Goal: Task Accomplishment & Management: Use online tool/utility

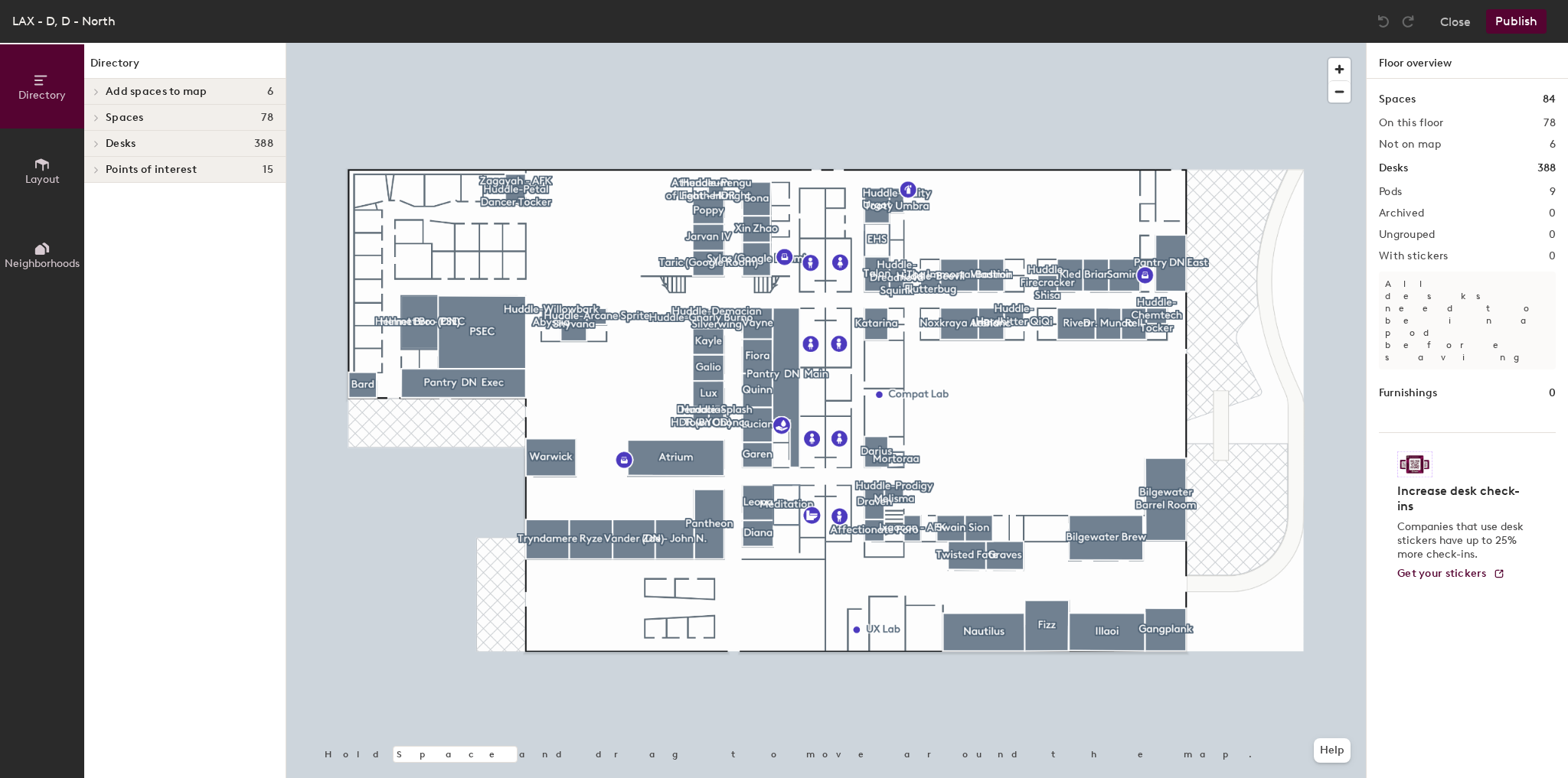
click at [650, 43] on div at bounding box center [826, 43] width 1080 height 0
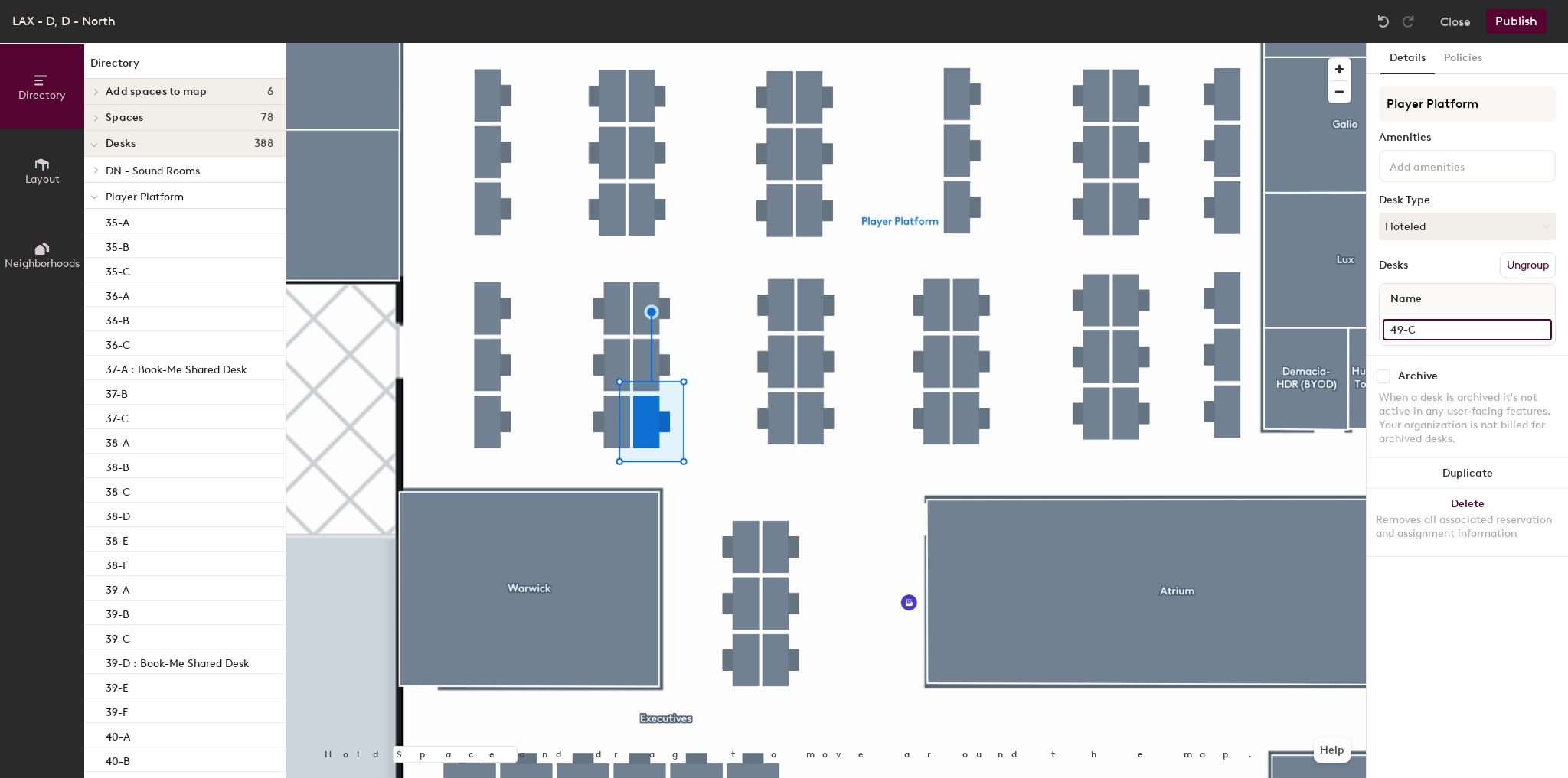
click at [1434, 328] on input "49-C" at bounding box center [1467, 329] width 169 height 21
type input "49-C : Book-Me Shared Desk"
click at [1514, 24] on button "Publish" at bounding box center [1516, 21] width 61 height 24
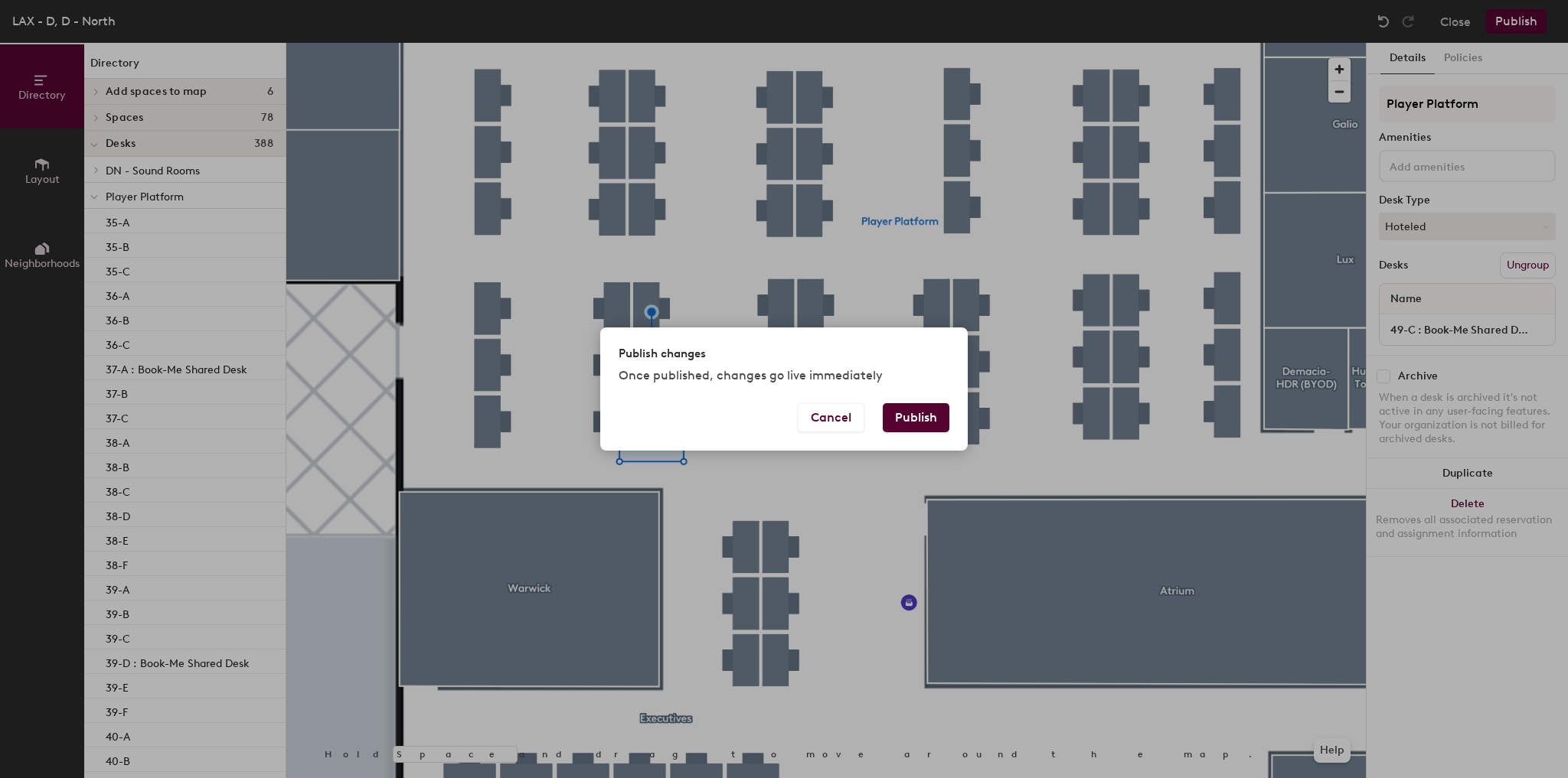
click at [913, 428] on button "Publish" at bounding box center [916, 417] width 67 height 29
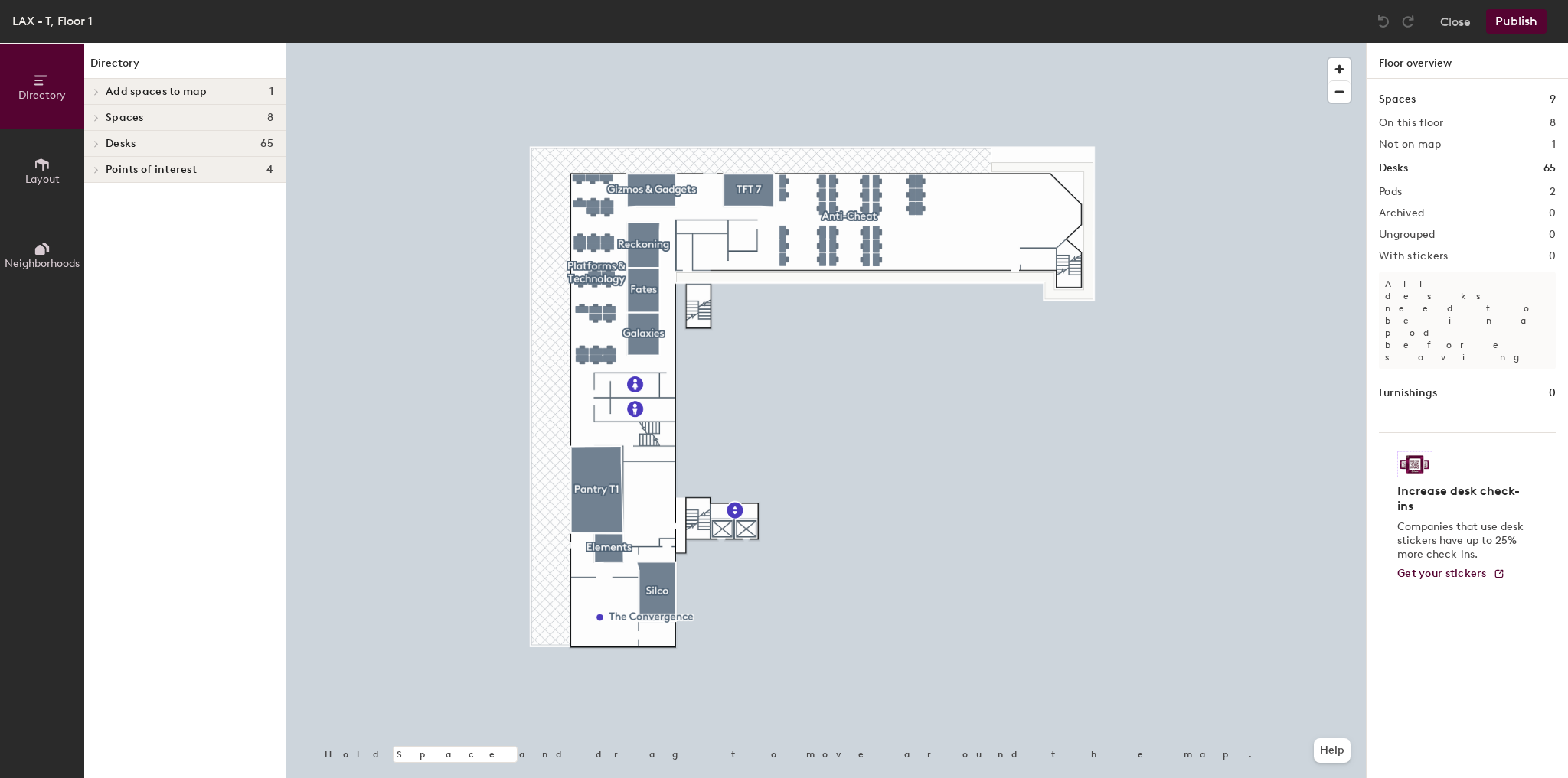
click at [567, 43] on div at bounding box center [826, 43] width 1080 height 0
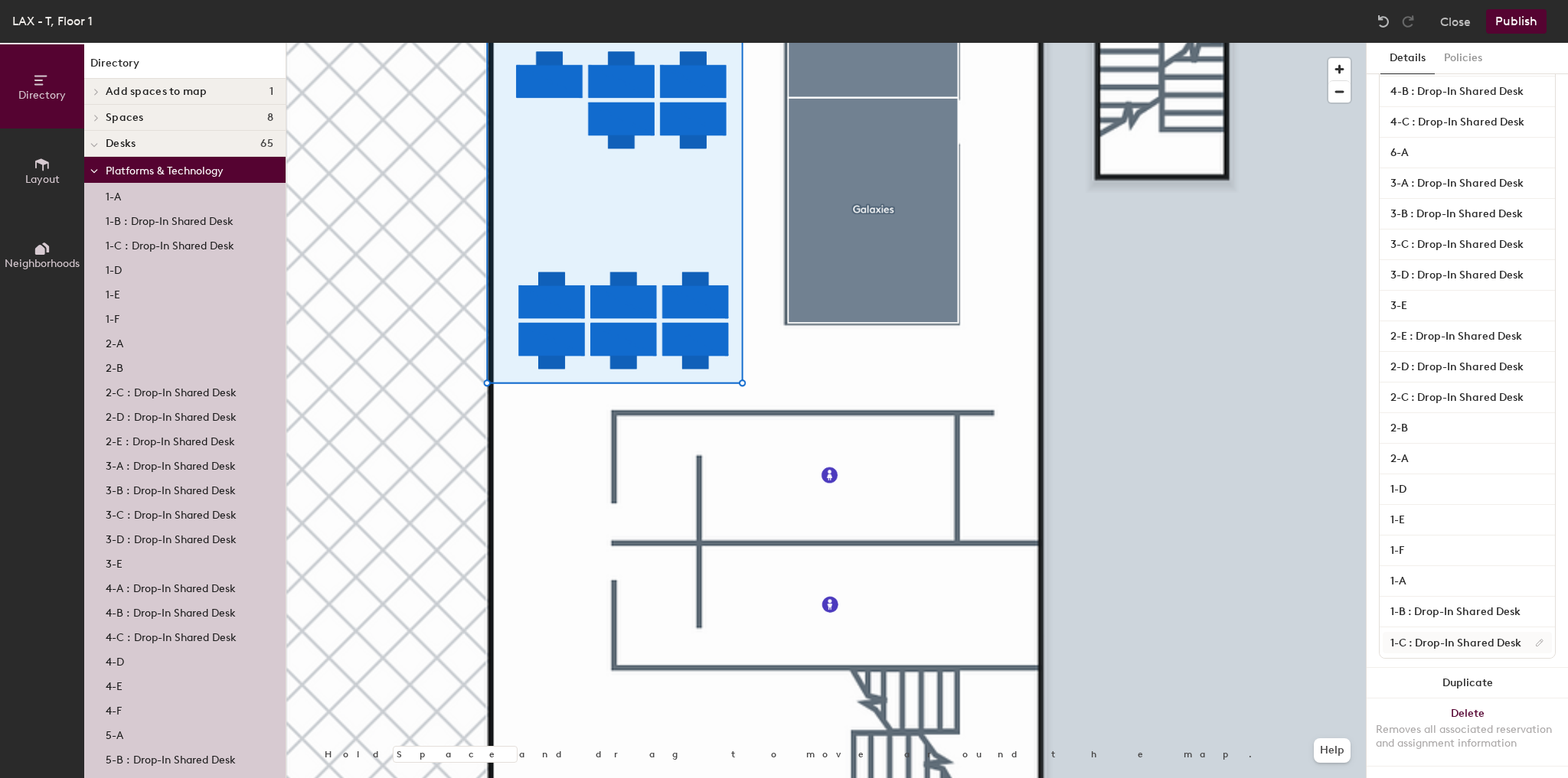
scroll to position [587, 0]
click at [1459, 632] on input "1-C : Drop-In Shared Desk" at bounding box center [1467, 642] width 169 height 21
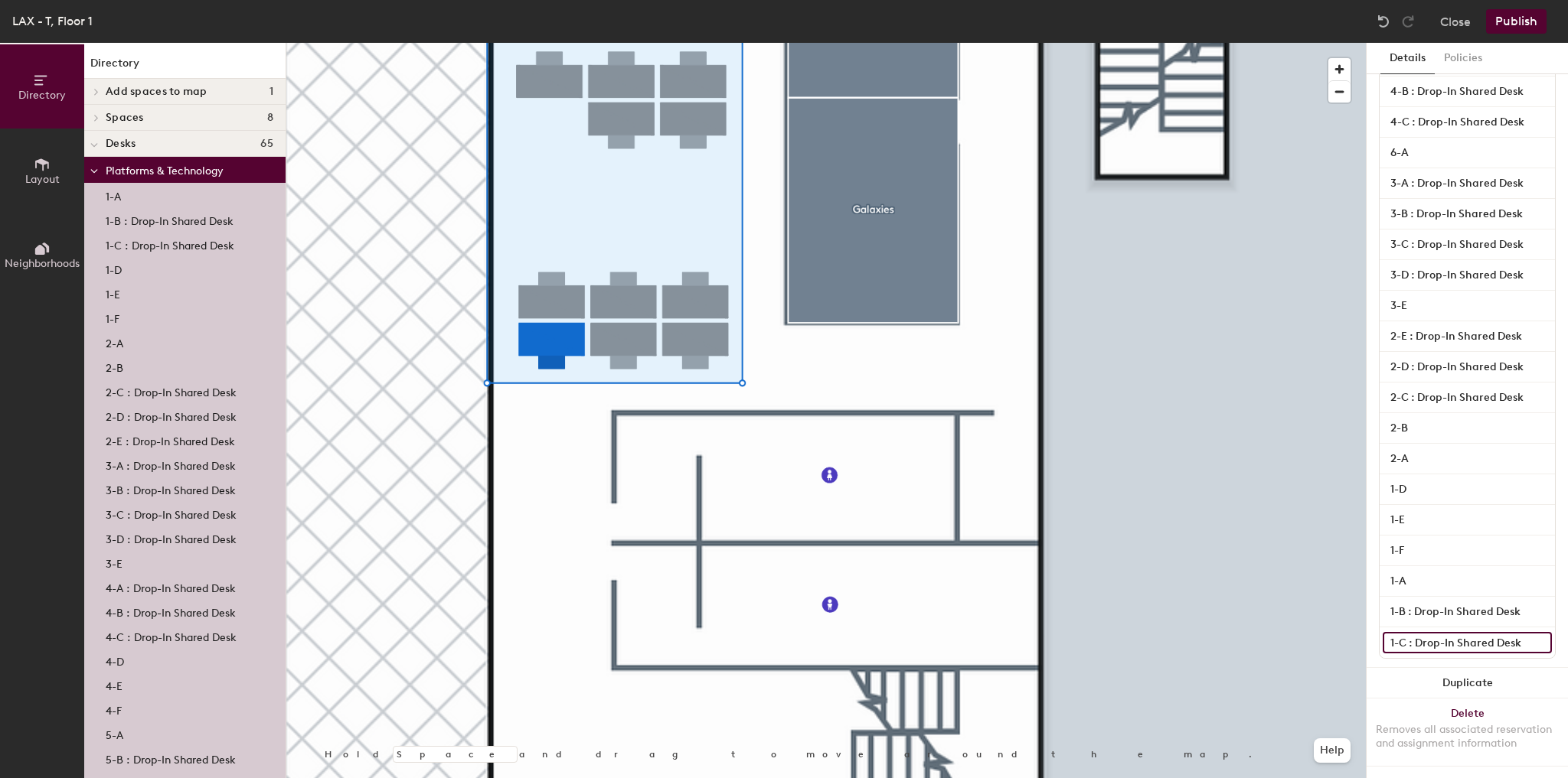
click at [1521, 632] on input "1-C : Drop-In Shared Desk" at bounding box center [1467, 642] width 169 height 21
type input "1-C"
click at [1525, 21] on button "Publish" at bounding box center [1516, 21] width 61 height 24
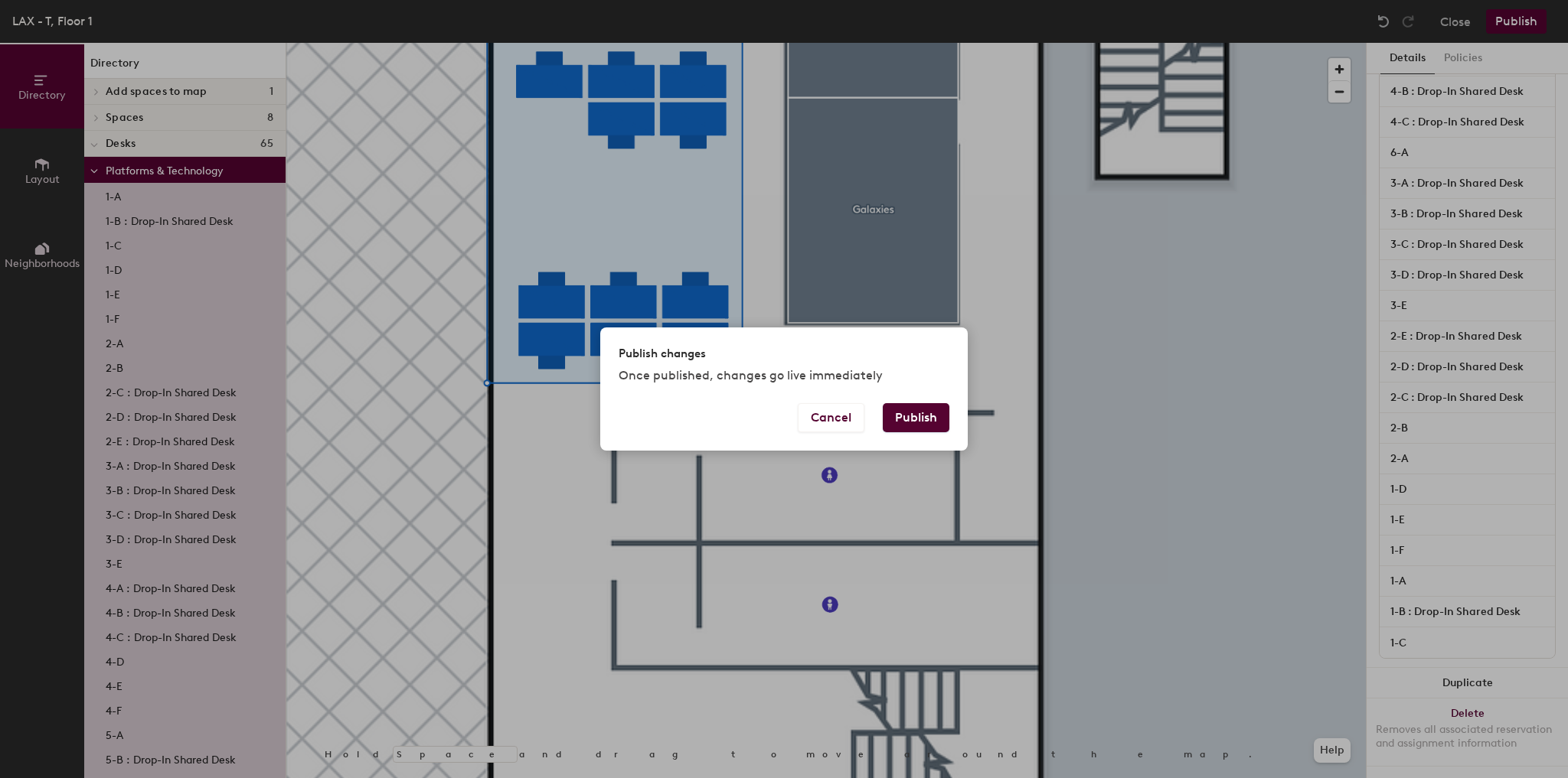
click at [926, 411] on button "Publish" at bounding box center [916, 417] width 67 height 29
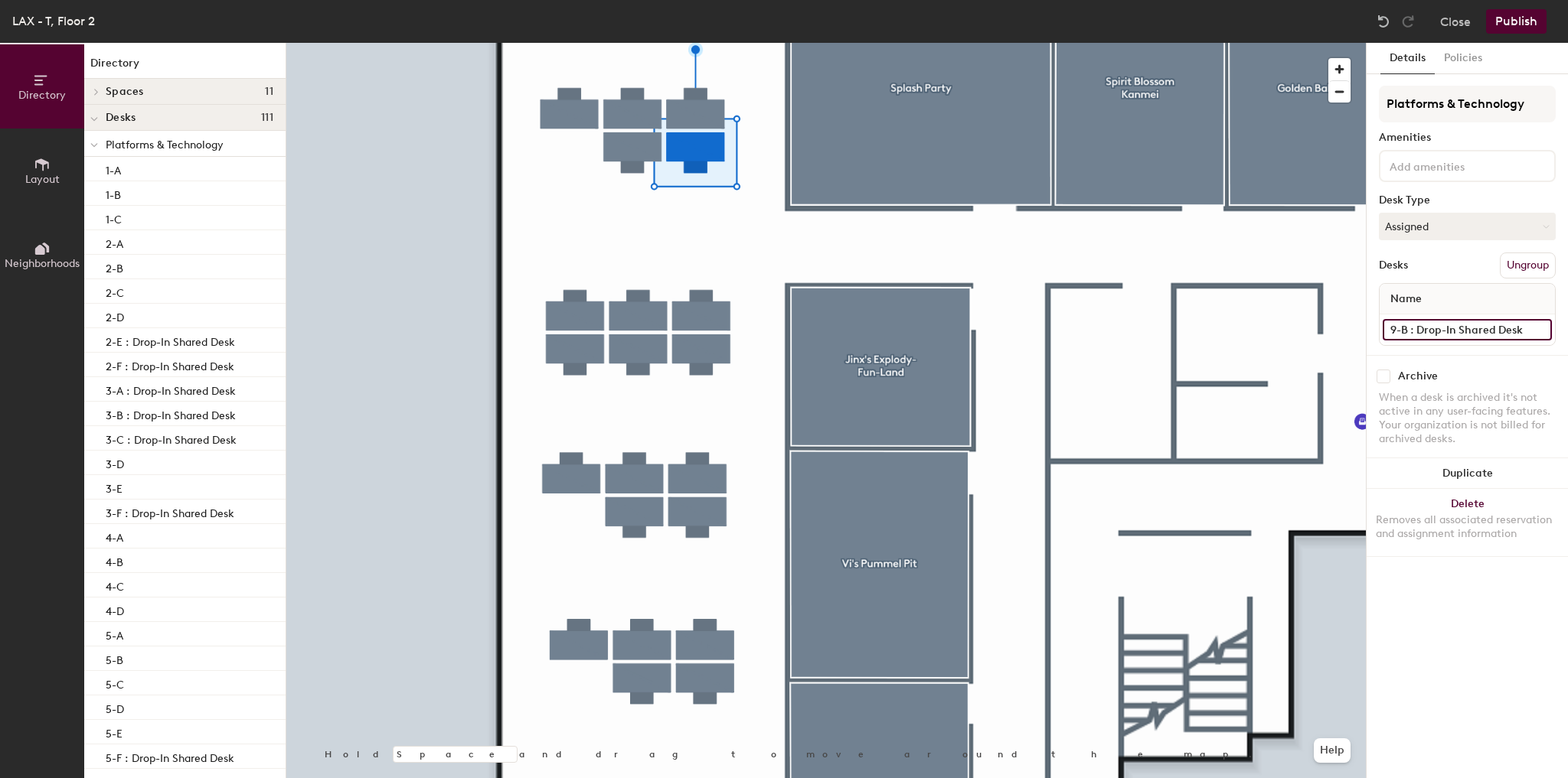
click at [1437, 324] on input "9-B : Drop-In Shared Desk" at bounding box center [1467, 329] width 169 height 21
type input "9-B"
click at [1519, 10] on button "Publish" at bounding box center [1516, 21] width 61 height 24
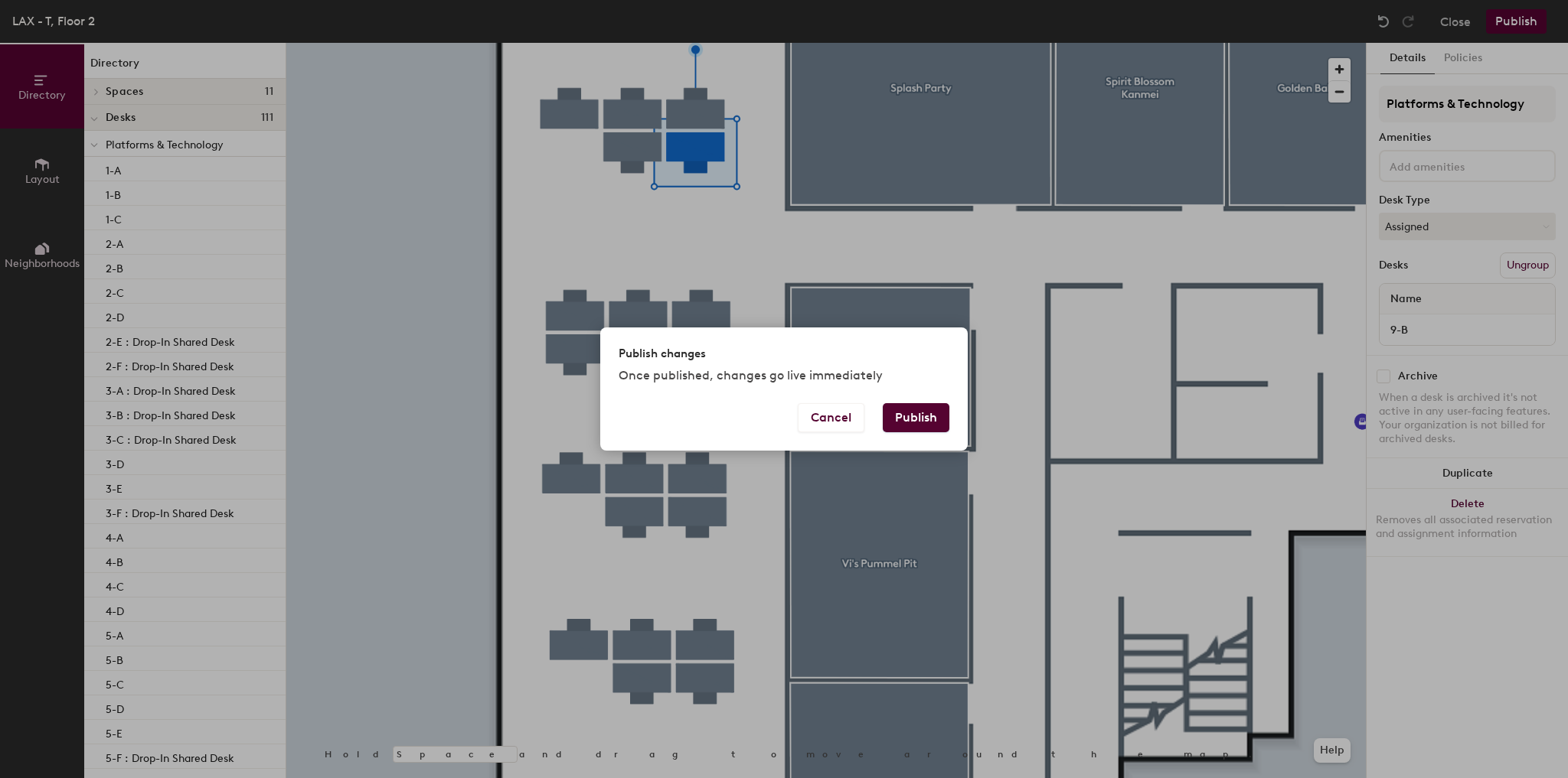
click at [901, 425] on button "Publish" at bounding box center [916, 417] width 67 height 29
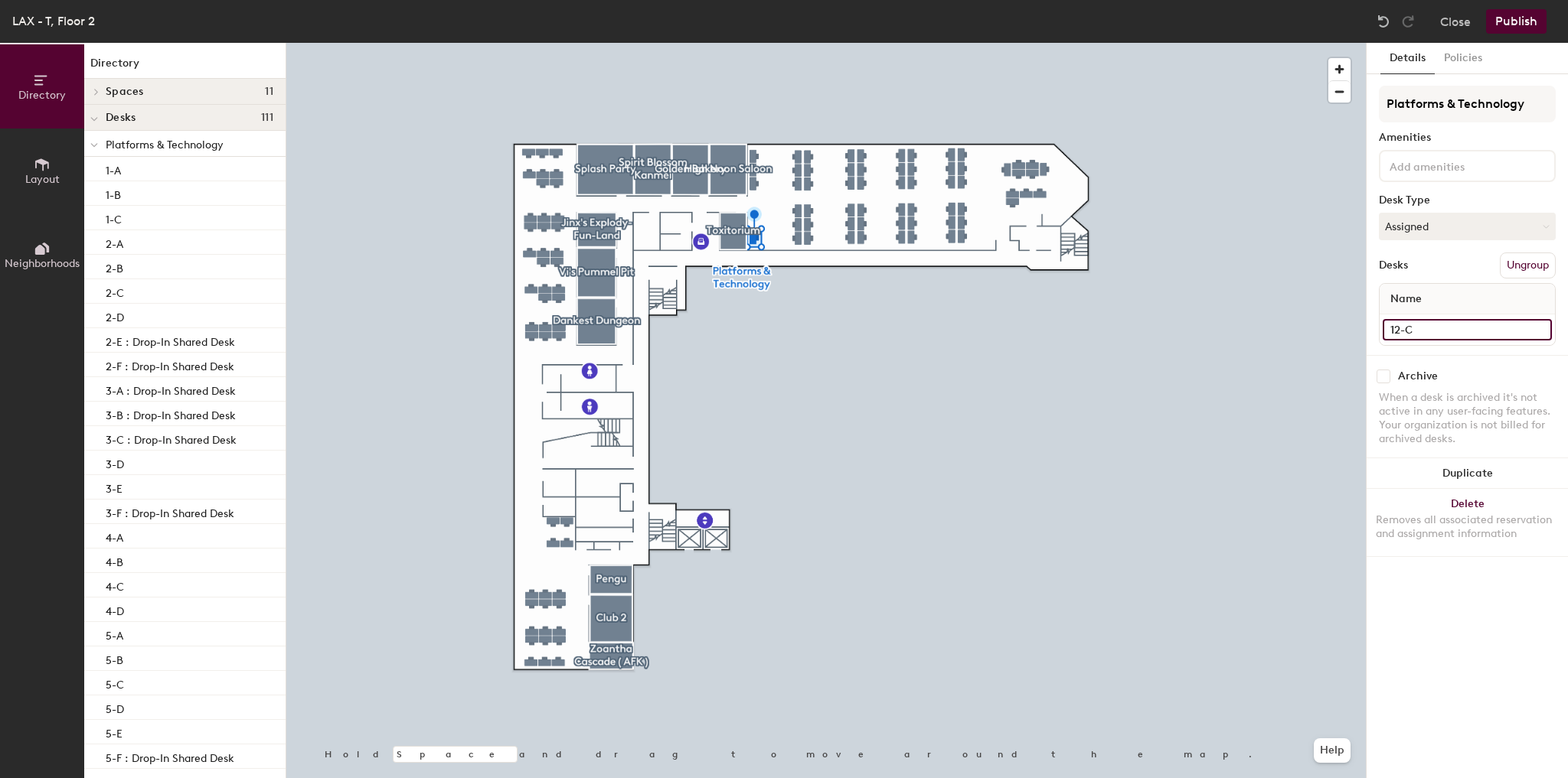
click at [1439, 332] on input "12-C" at bounding box center [1467, 329] width 169 height 21
type input "12-A"
click at [1531, 18] on button "Publish" at bounding box center [1516, 21] width 61 height 24
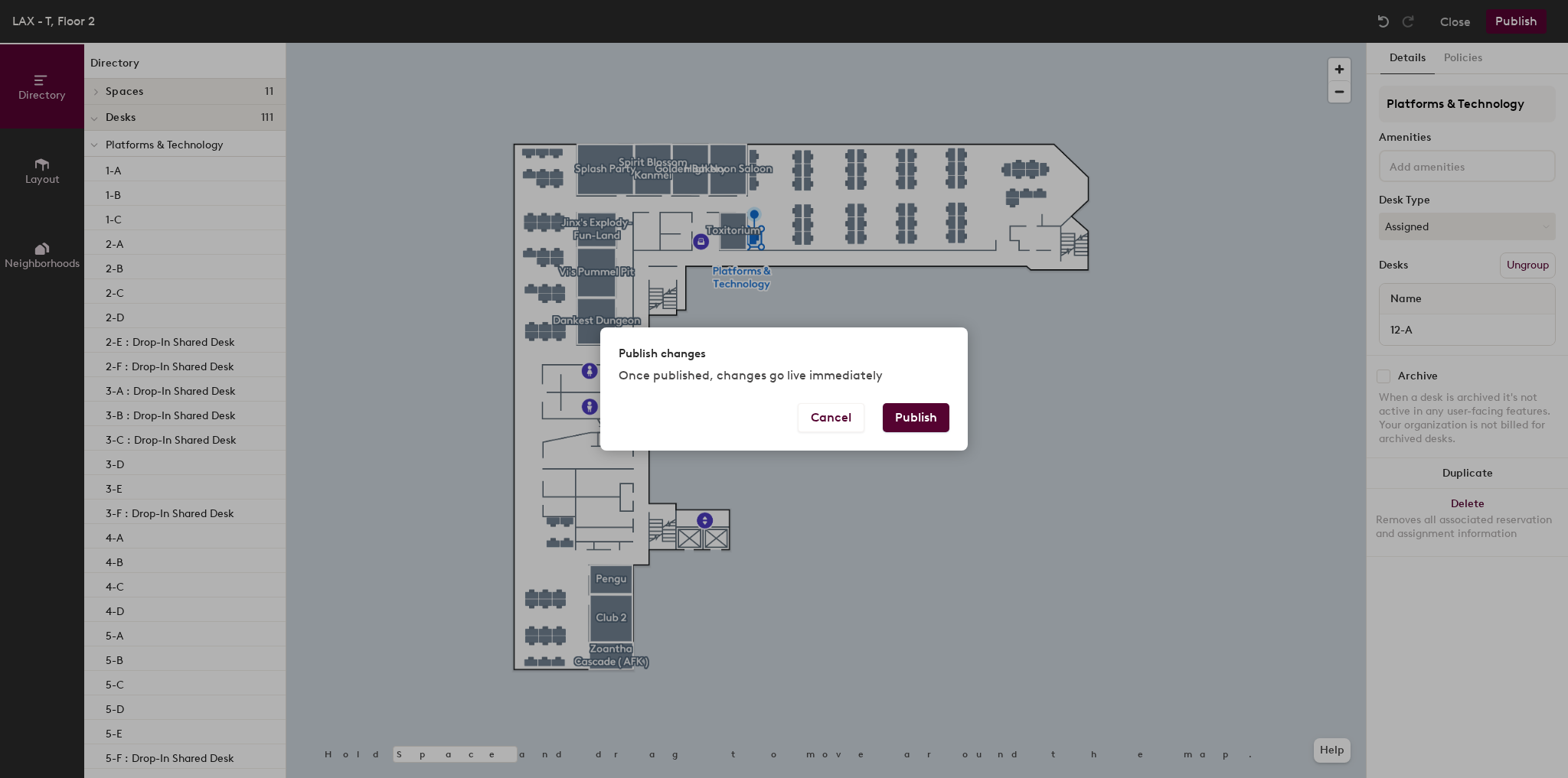
click at [915, 414] on button "Publish" at bounding box center [916, 417] width 67 height 29
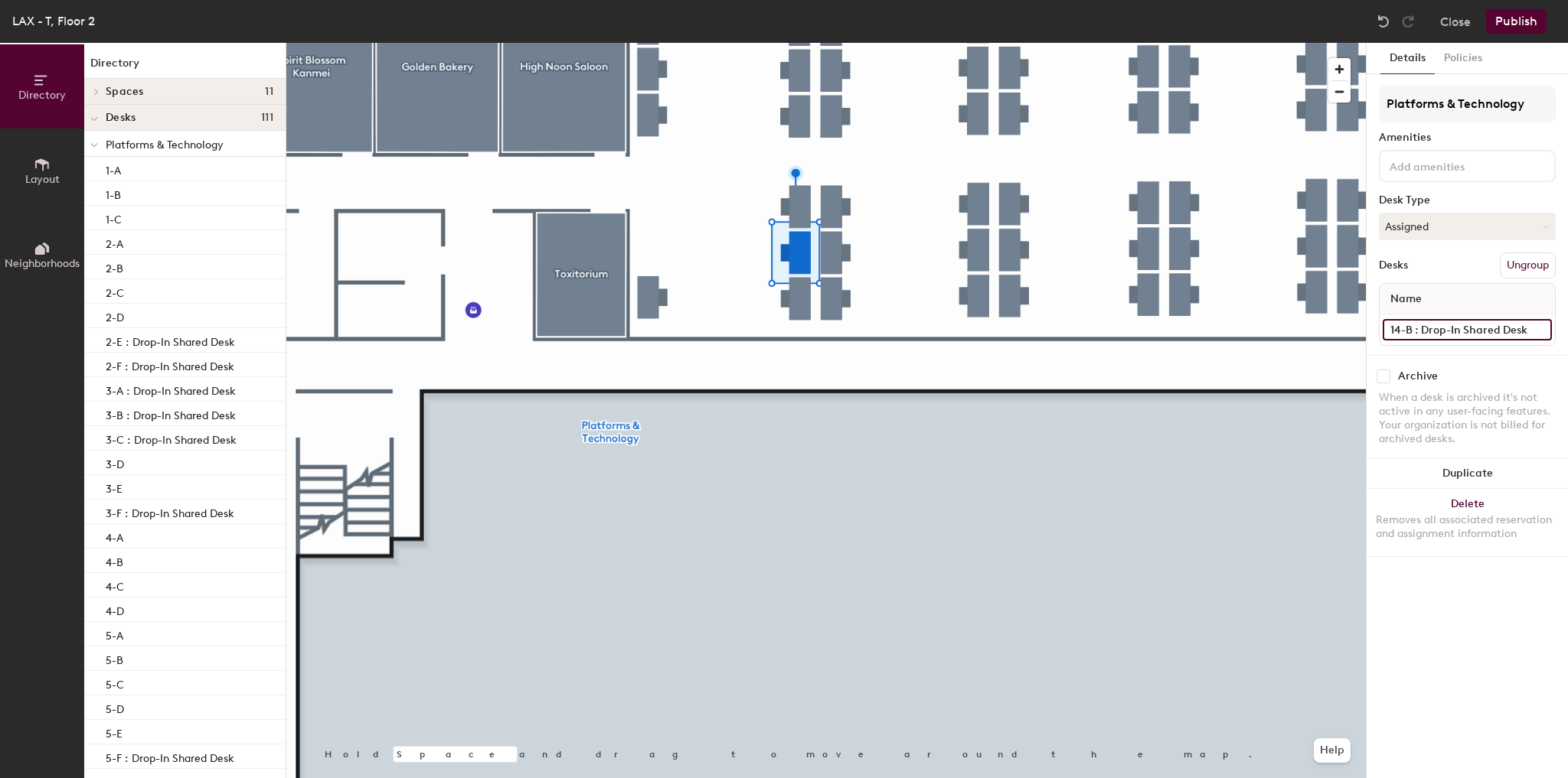
click at [1458, 333] on input "14-B : Drop-In Shared Desk" at bounding box center [1467, 329] width 169 height 21
type input "14-B"
click at [1520, 13] on button "Publish" at bounding box center [1516, 21] width 61 height 24
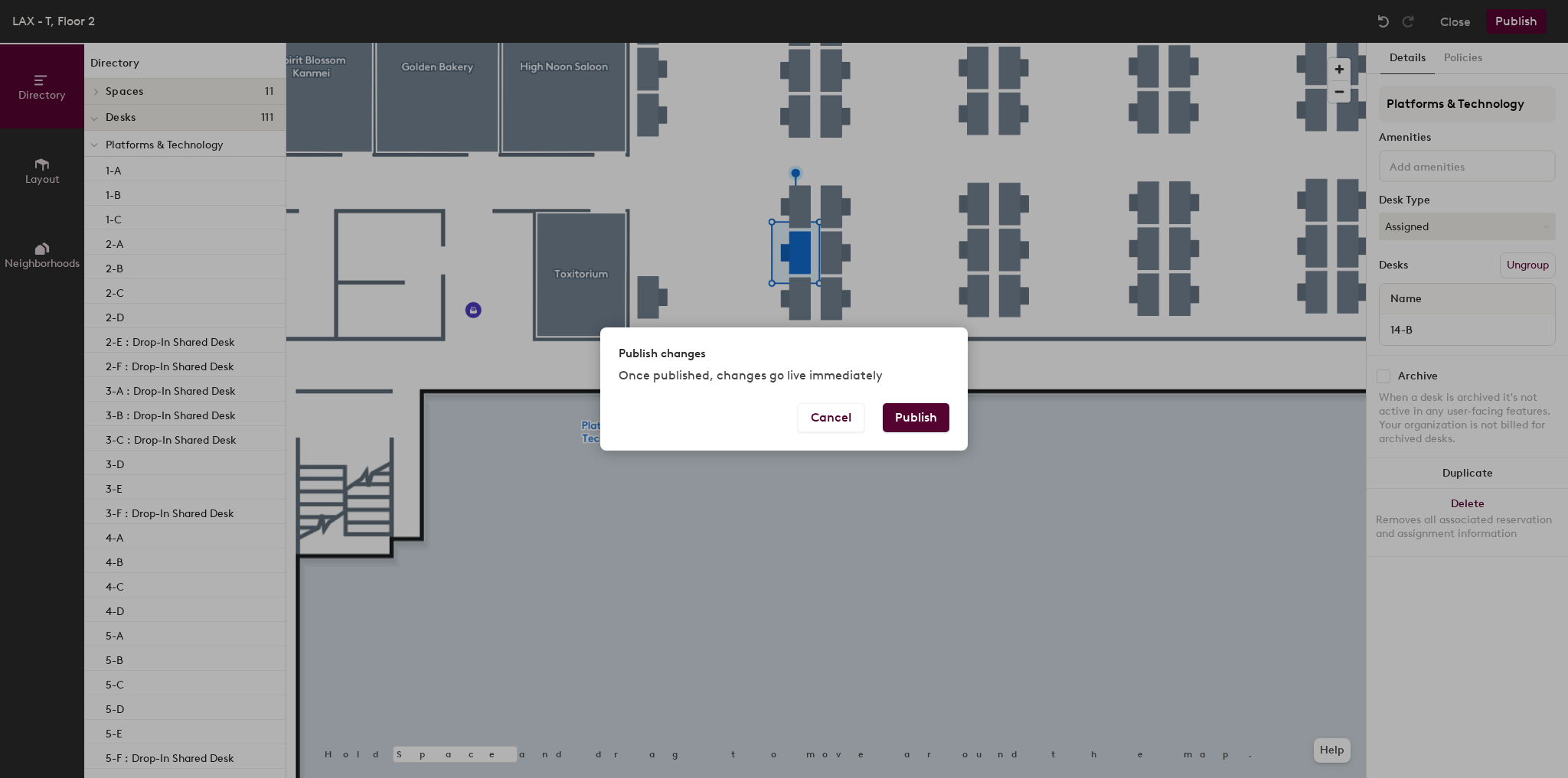
click at [940, 425] on button "Publish" at bounding box center [916, 417] width 67 height 29
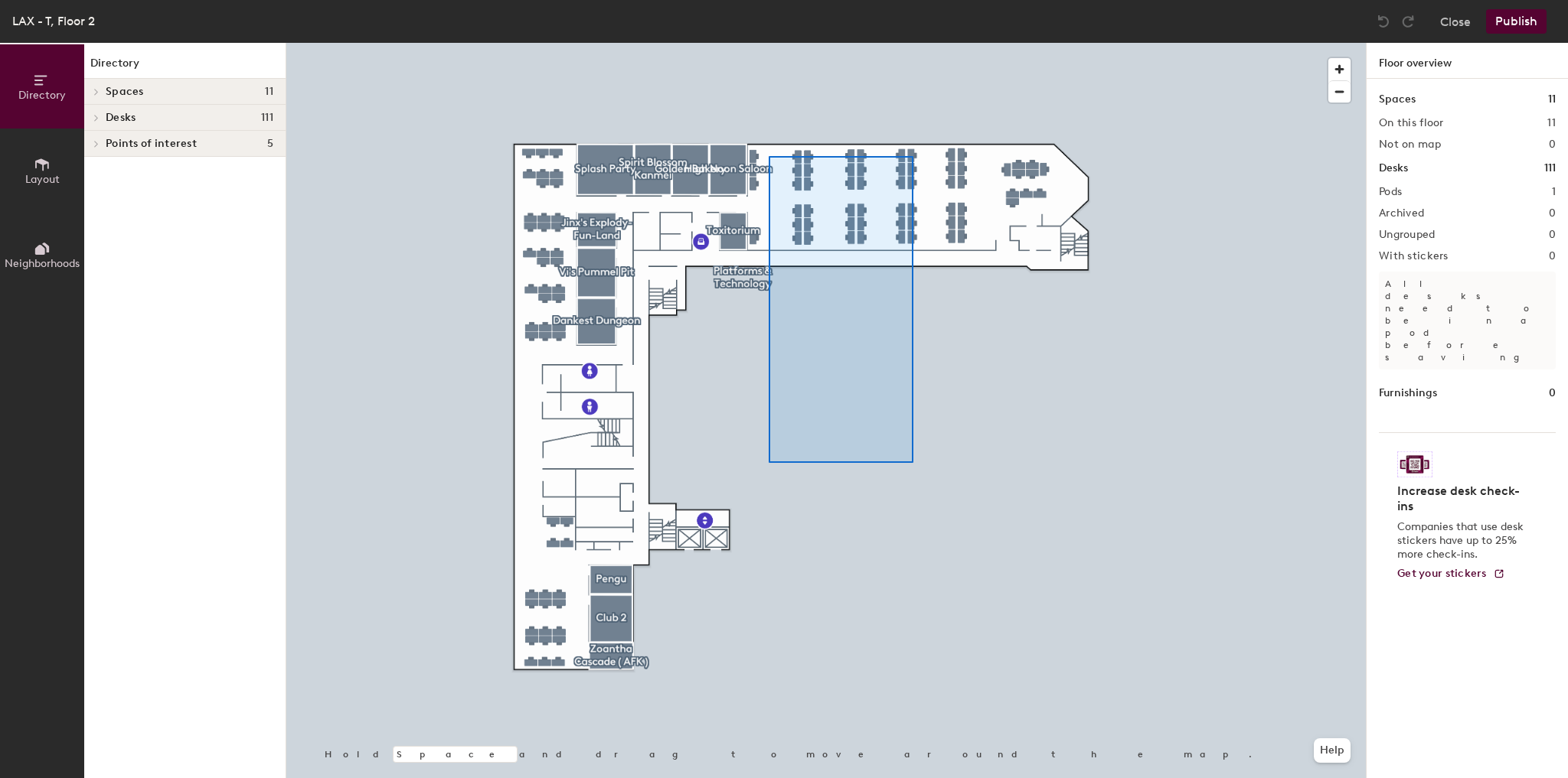
click at [776, 43] on div at bounding box center [826, 43] width 1080 height 0
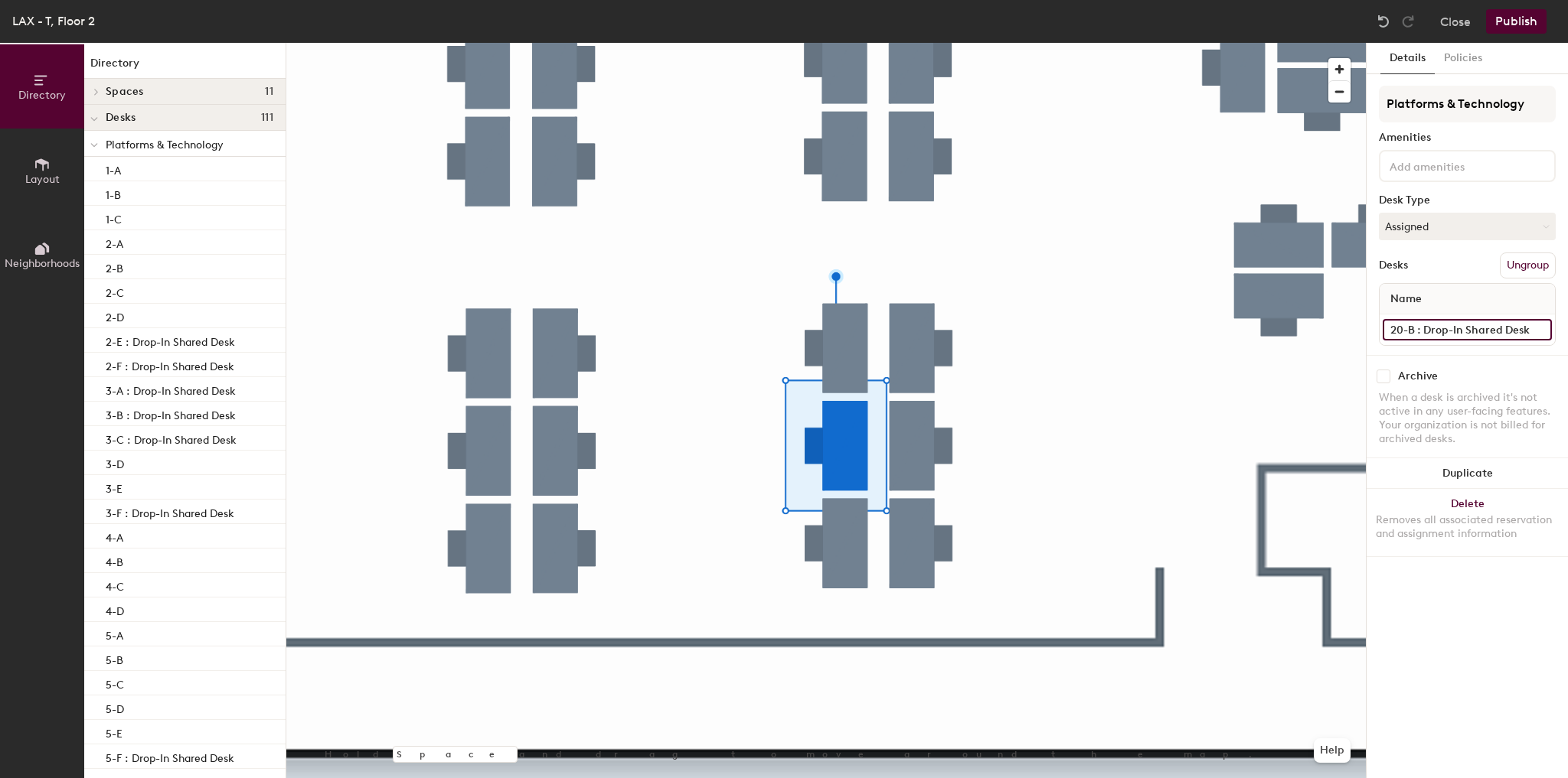
click at [1469, 325] on input "20-B : Drop-In Shared Desk" at bounding box center [1467, 329] width 169 height 21
type input "20-B"
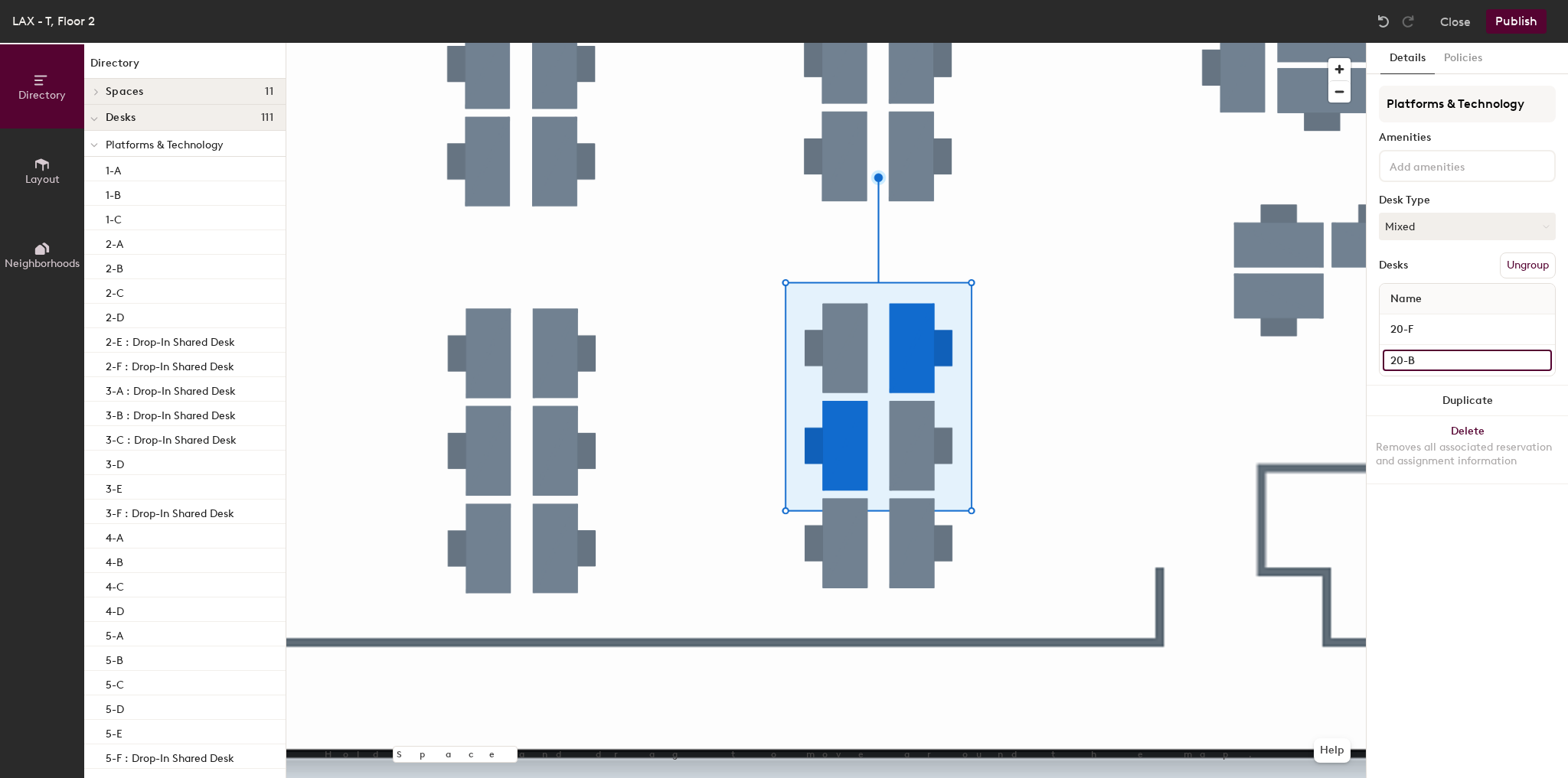
click at [1434, 361] on input "20-B" at bounding box center [1467, 360] width 169 height 21
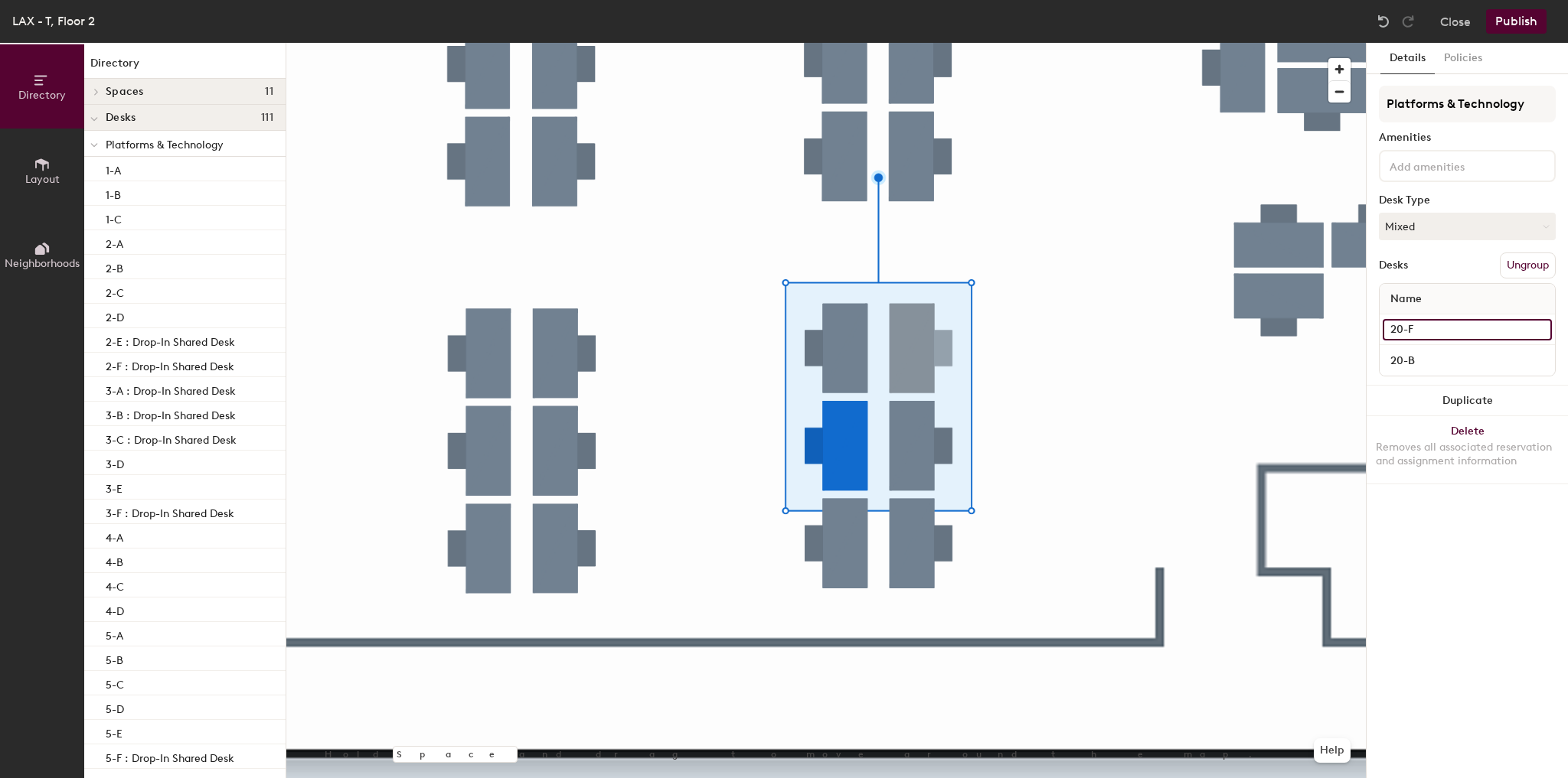
drag, startPoint x: 1437, startPoint y: 334, endPoint x: 1441, endPoint y: 328, distance: 7.2
click at [1437, 333] on input "20-F" at bounding box center [1467, 329] width 169 height 21
paste input ": Drop-In Shared Desk"
type input "20-F : Drop-In Shared Desk"
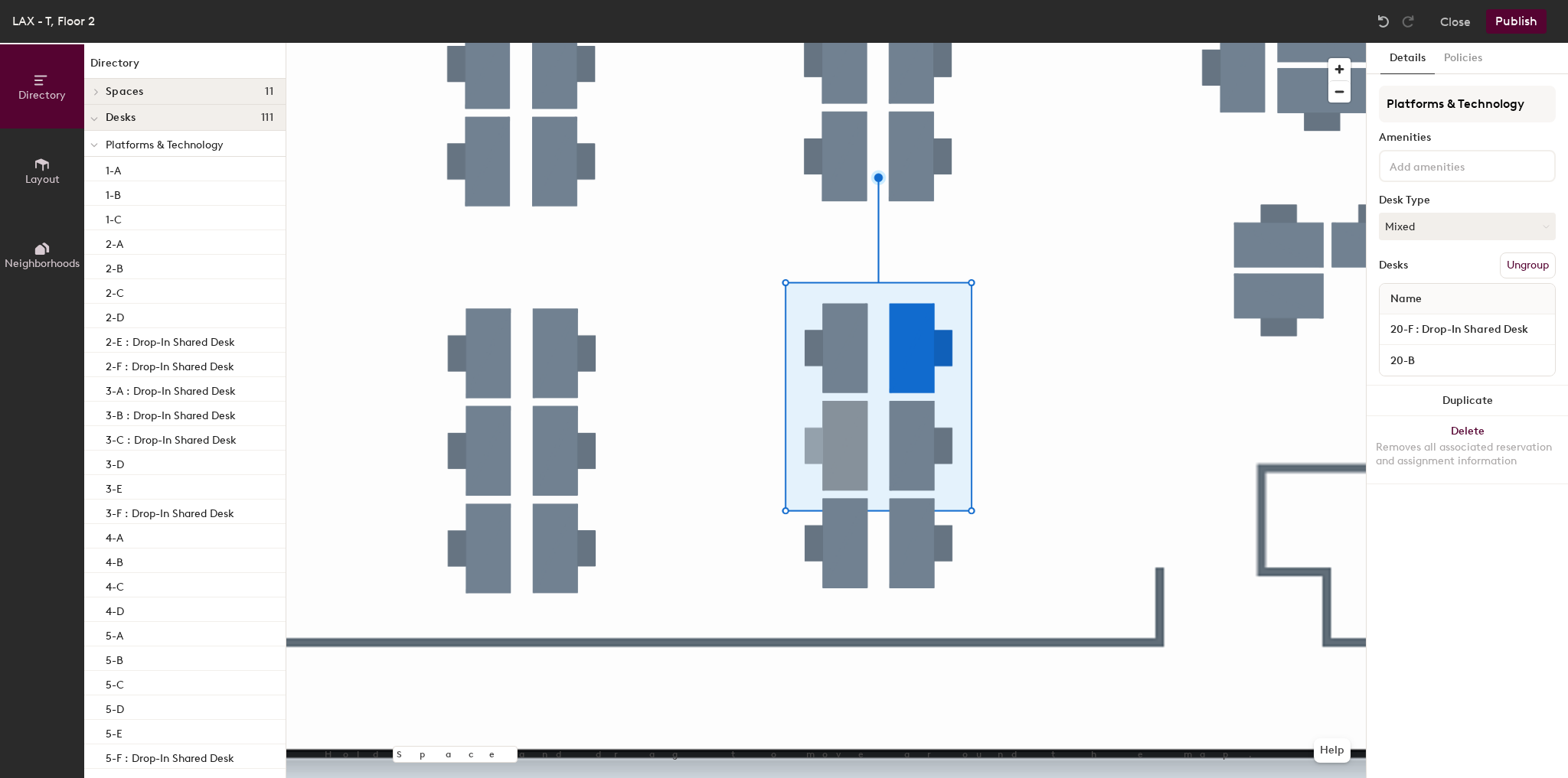
click at [1526, 20] on button "Publish" at bounding box center [1516, 21] width 61 height 24
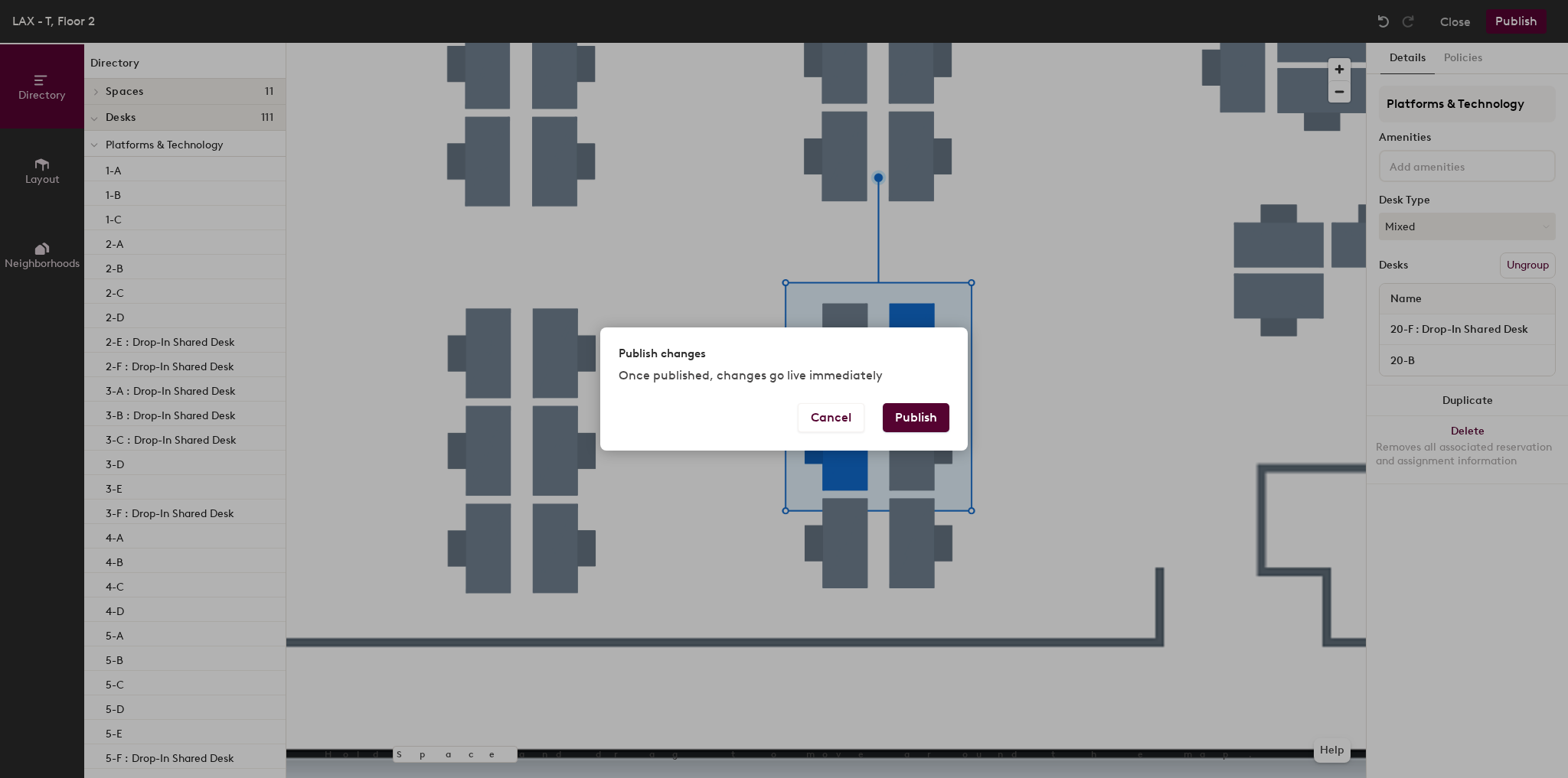
click at [913, 420] on button "Publish" at bounding box center [916, 417] width 67 height 29
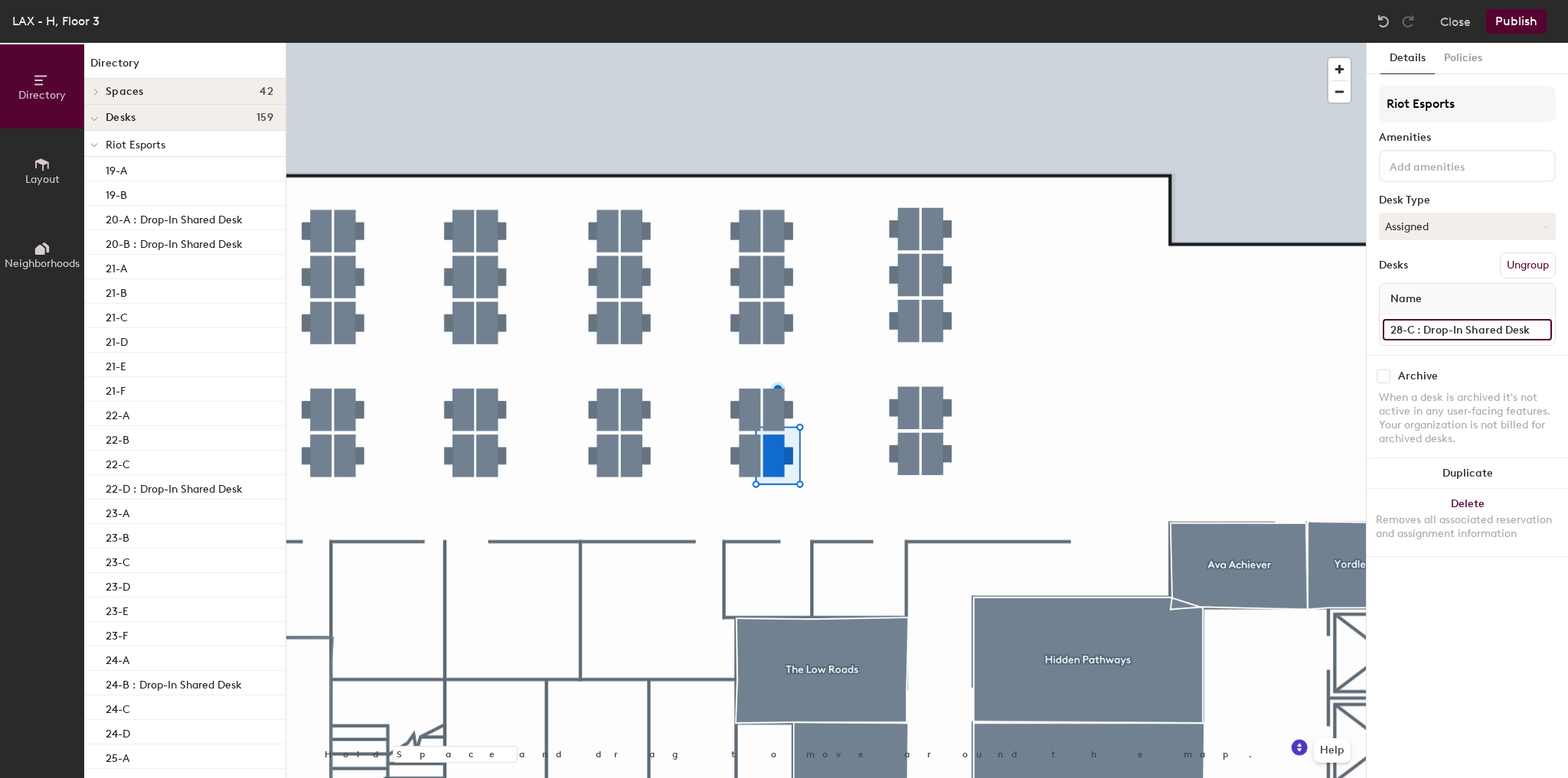
click at [1448, 328] on input "28-C : Drop-In Shared Desk" at bounding box center [1467, 329] width 169 height 21
type input "28-C"
click at [1499, 29] on button "Publish" at bounding box center [1516, 21] width 61 height 24
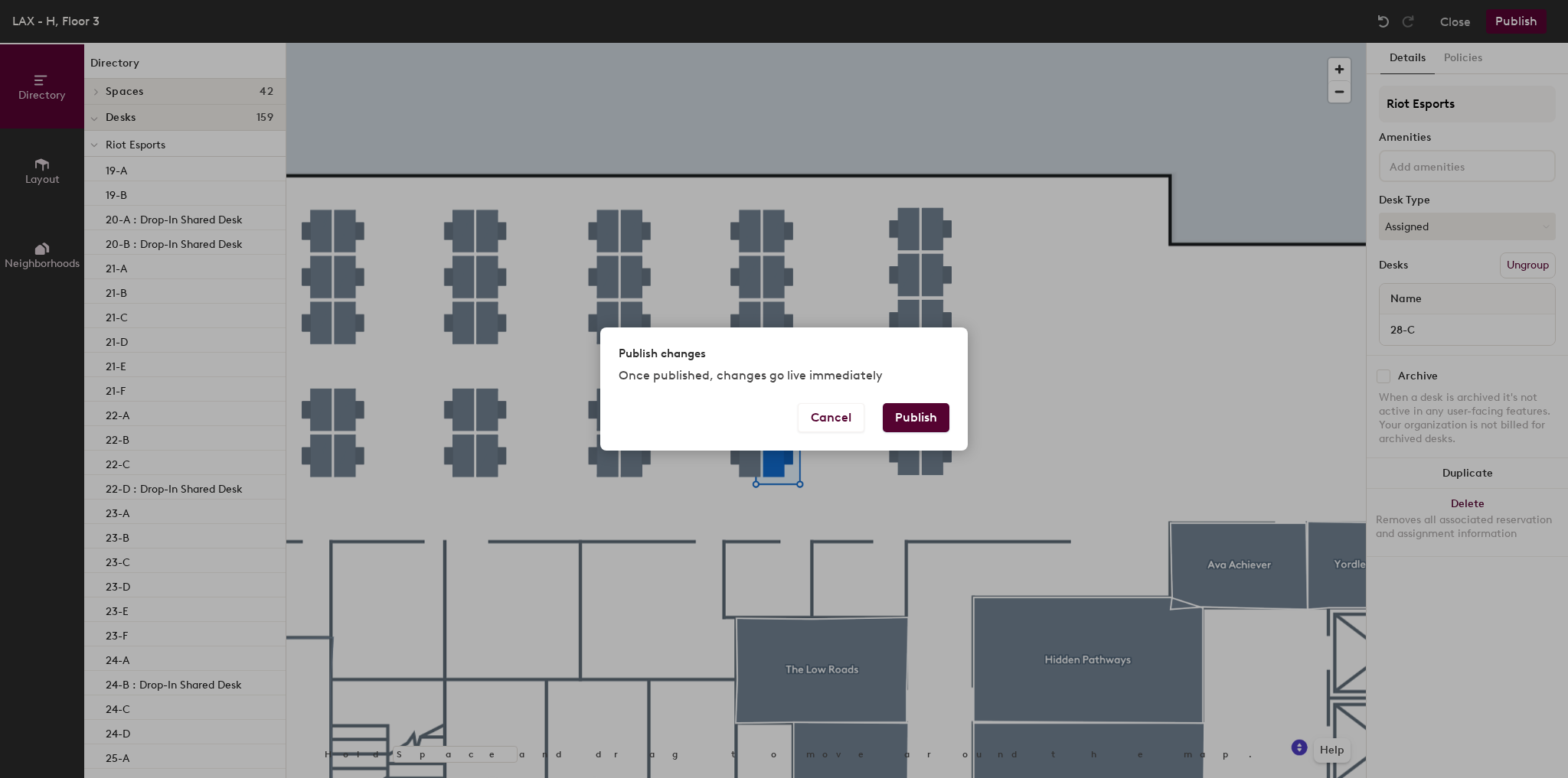
click at [896, 428] on button "Publish" at bounding box center [916, 417] width 67 height 29
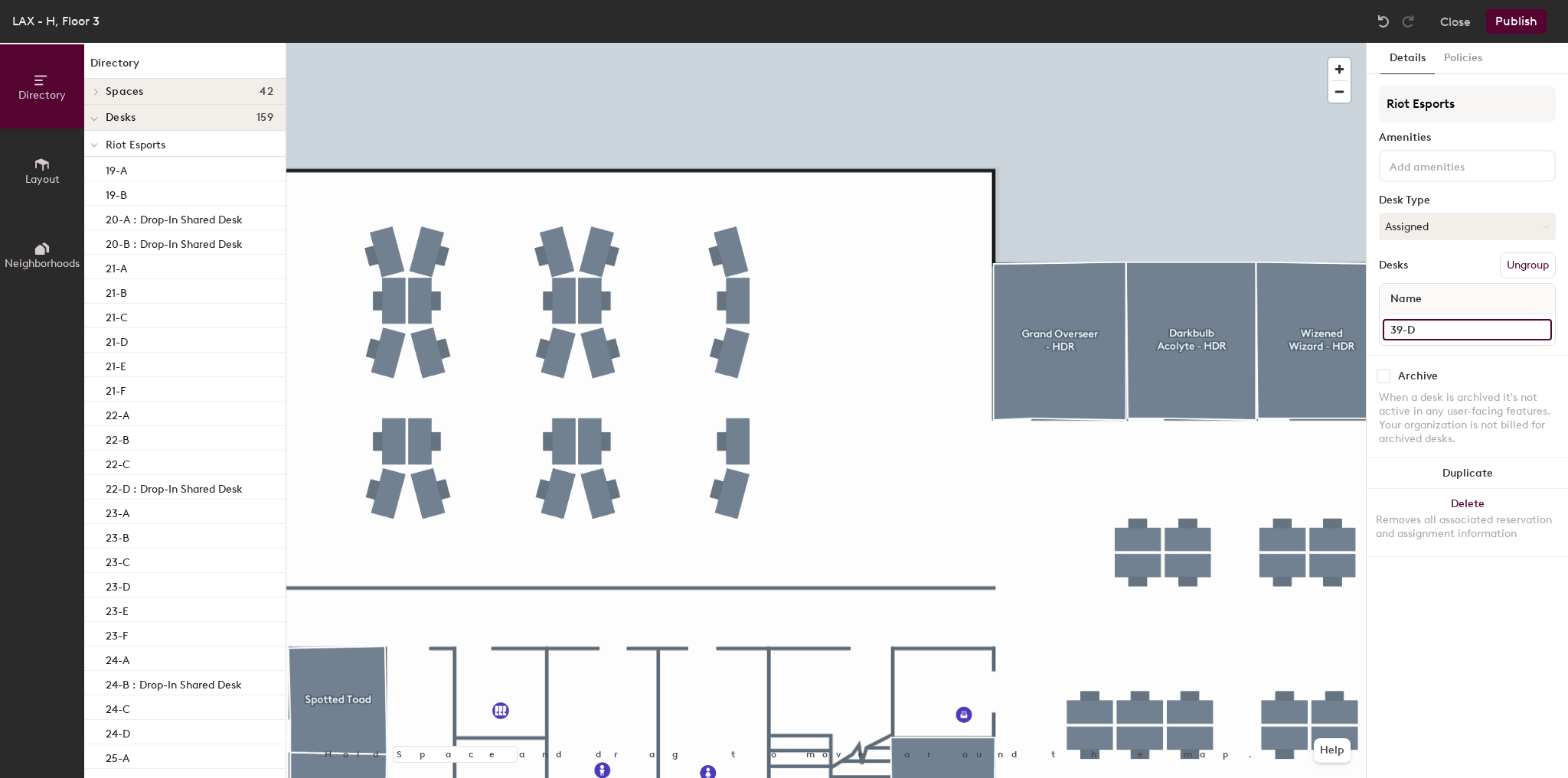
click at [1434, 331] on input "39-D" at bounding box center [1467, 329] width 169 height 21
type input "39-D : Drop-In Shared Desk"
click at [1447, 232] on button "Assigned" at bounding box center [1467, 226] width 177 height 28
click at [1409, 297] on div "Hot" at bounding box center [1456, 296] width 153 height 23
click at [1523, 28] on button "Publish" at bounding box center [1516, 21] width 61 height 24
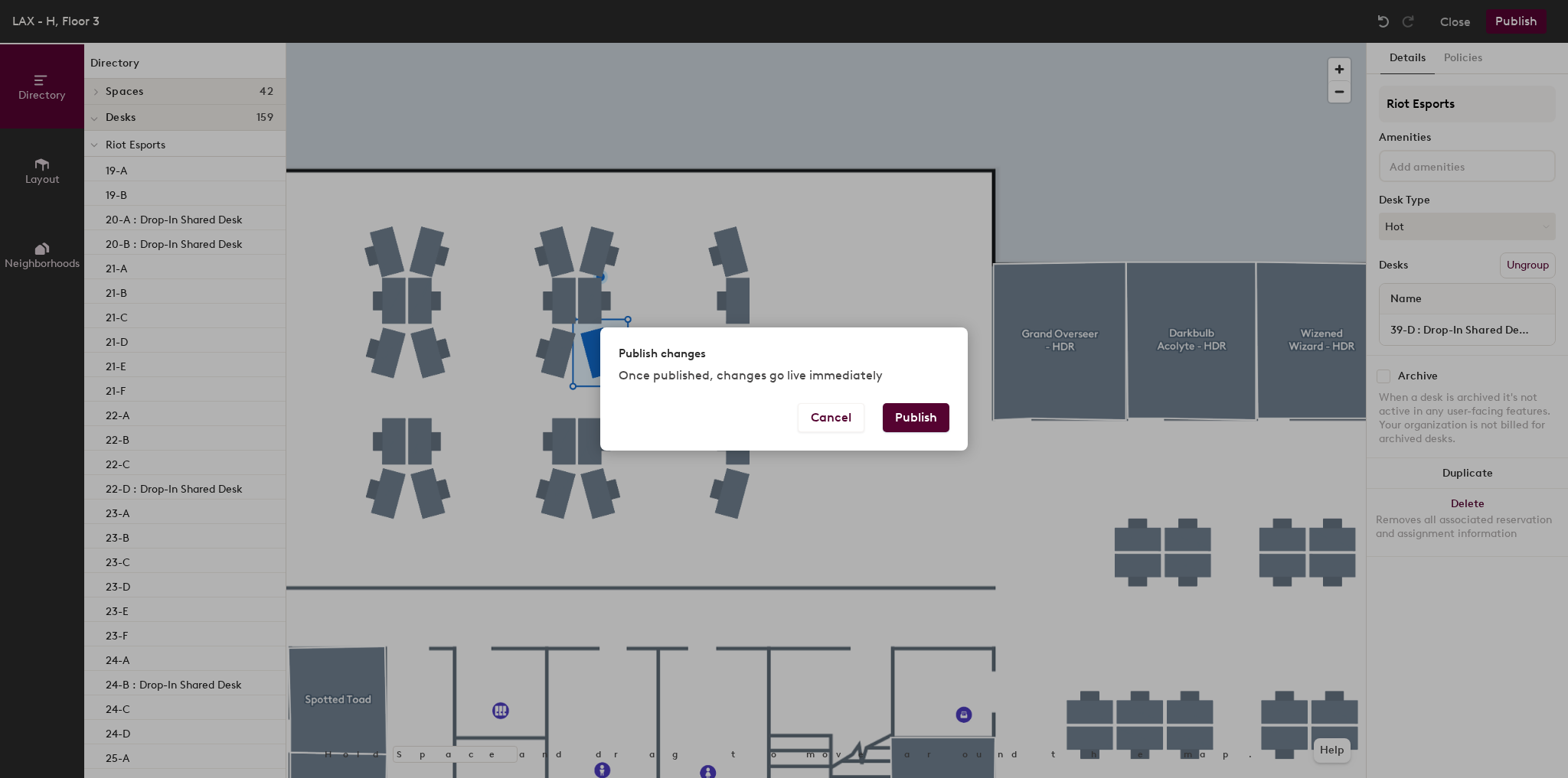
click at [924, 413] on button "Publish" at bounding box center [916, 417] width 67 height 29
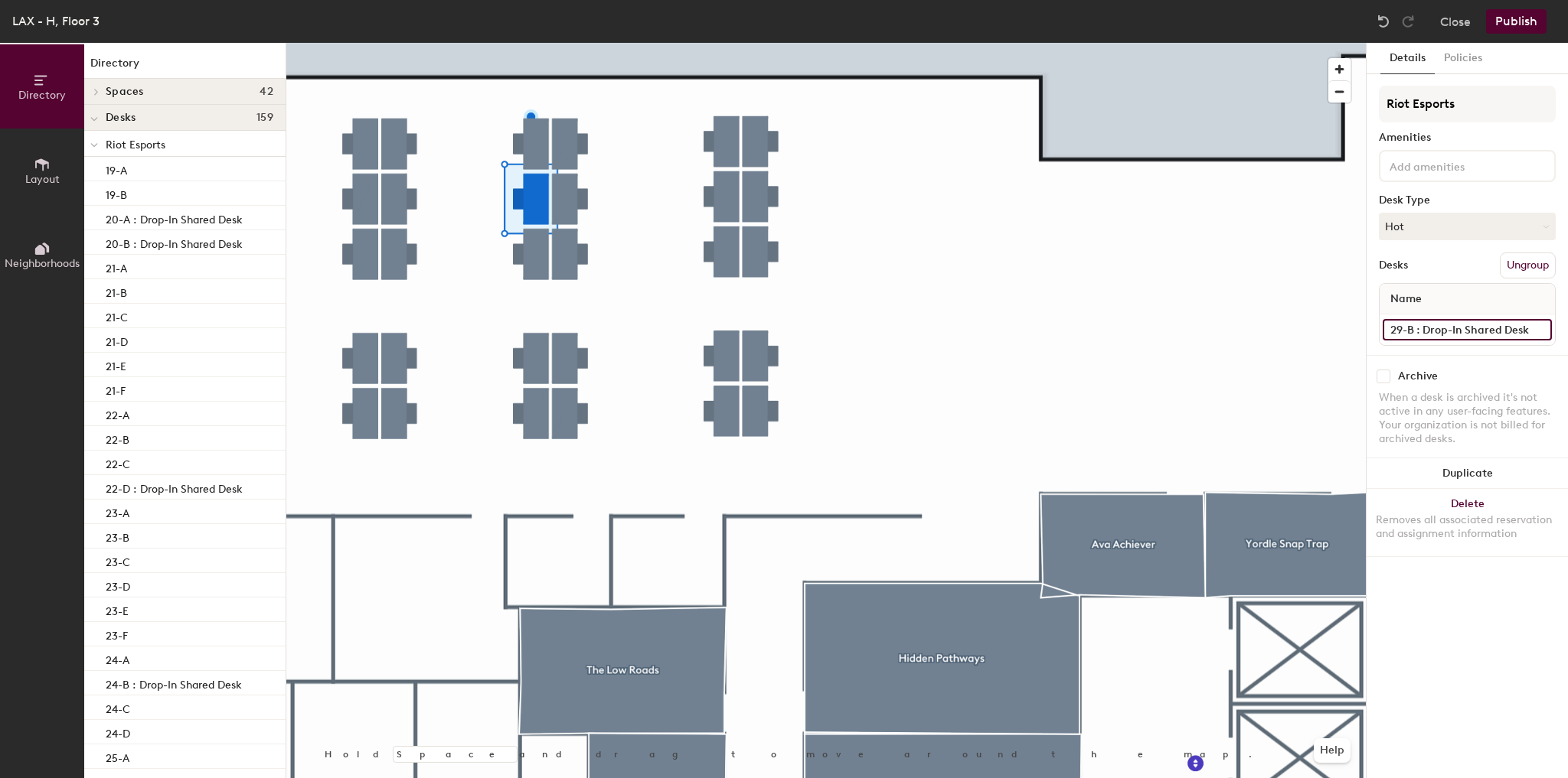
click at [1450, 327] on input "29-B : Drop-In Shared Desk" at bounding box center [1467, 329] width 169 height 21
type input "29-B"
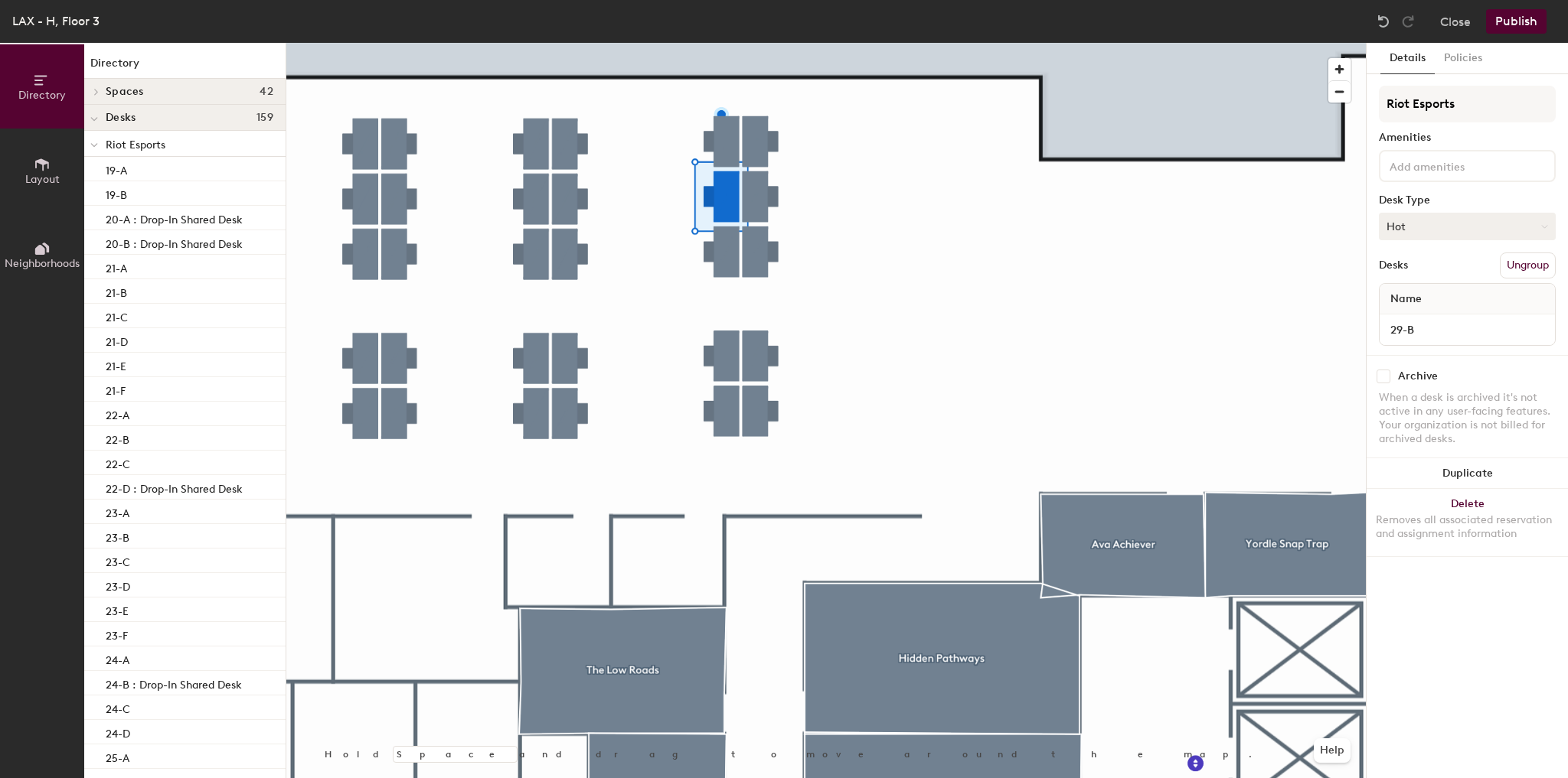
click at [1421, 218] on button "Hot" at bounding box center [1467, 226] width 177 height 28
click at [1406, 268] on div "Assigned" at bounding box center [1456, 273] width 153 height 23
click at [1502, 32] on button "Publish" at bounding box center [1516, 21] width 61 height 24
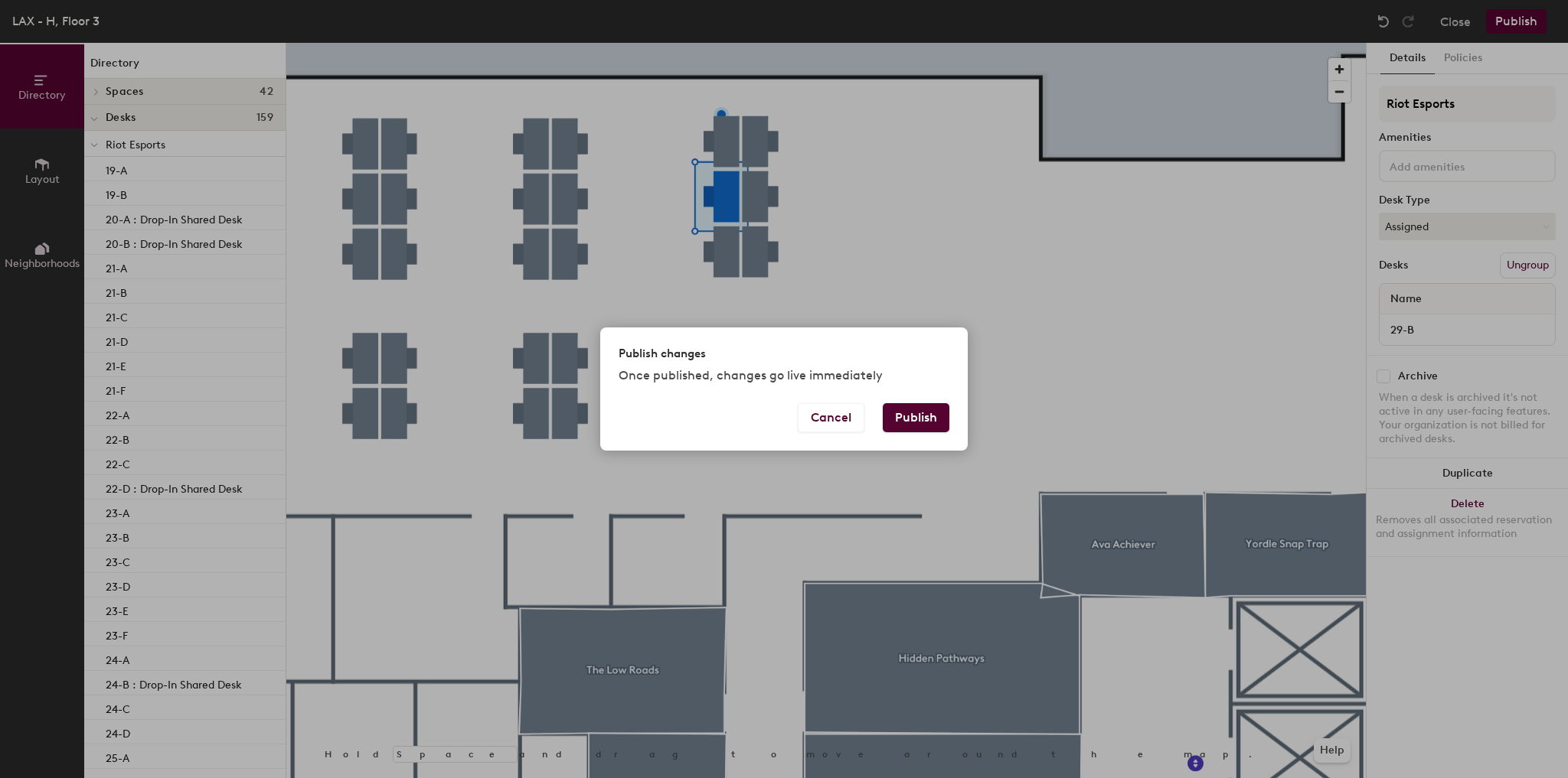
click at [922, 429] on button "Publish" at bounding box center [916, 417] width 67 height 29
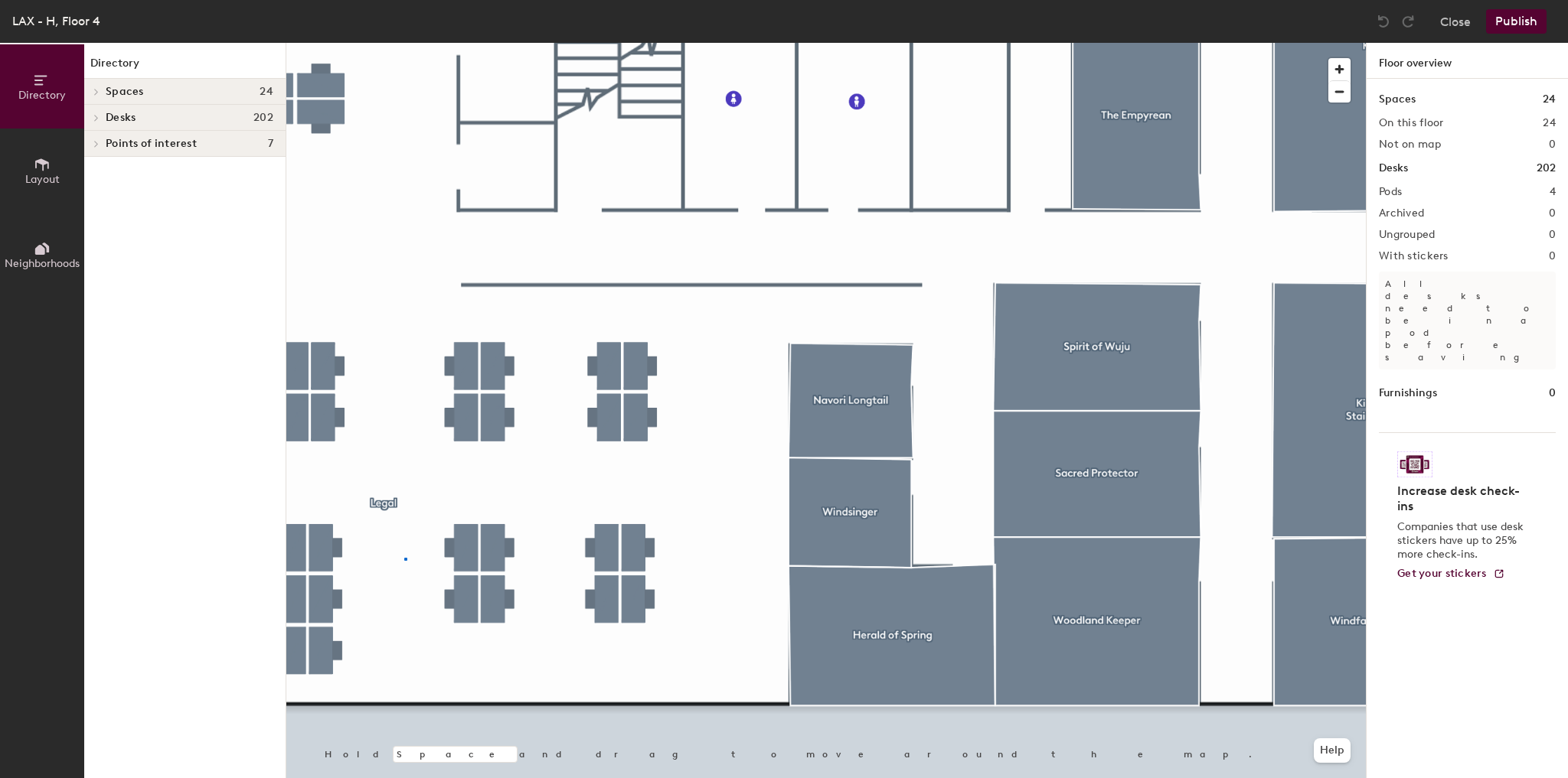
click at [404, 43] on div at bounding box center [826, 43] width 1080 height 0
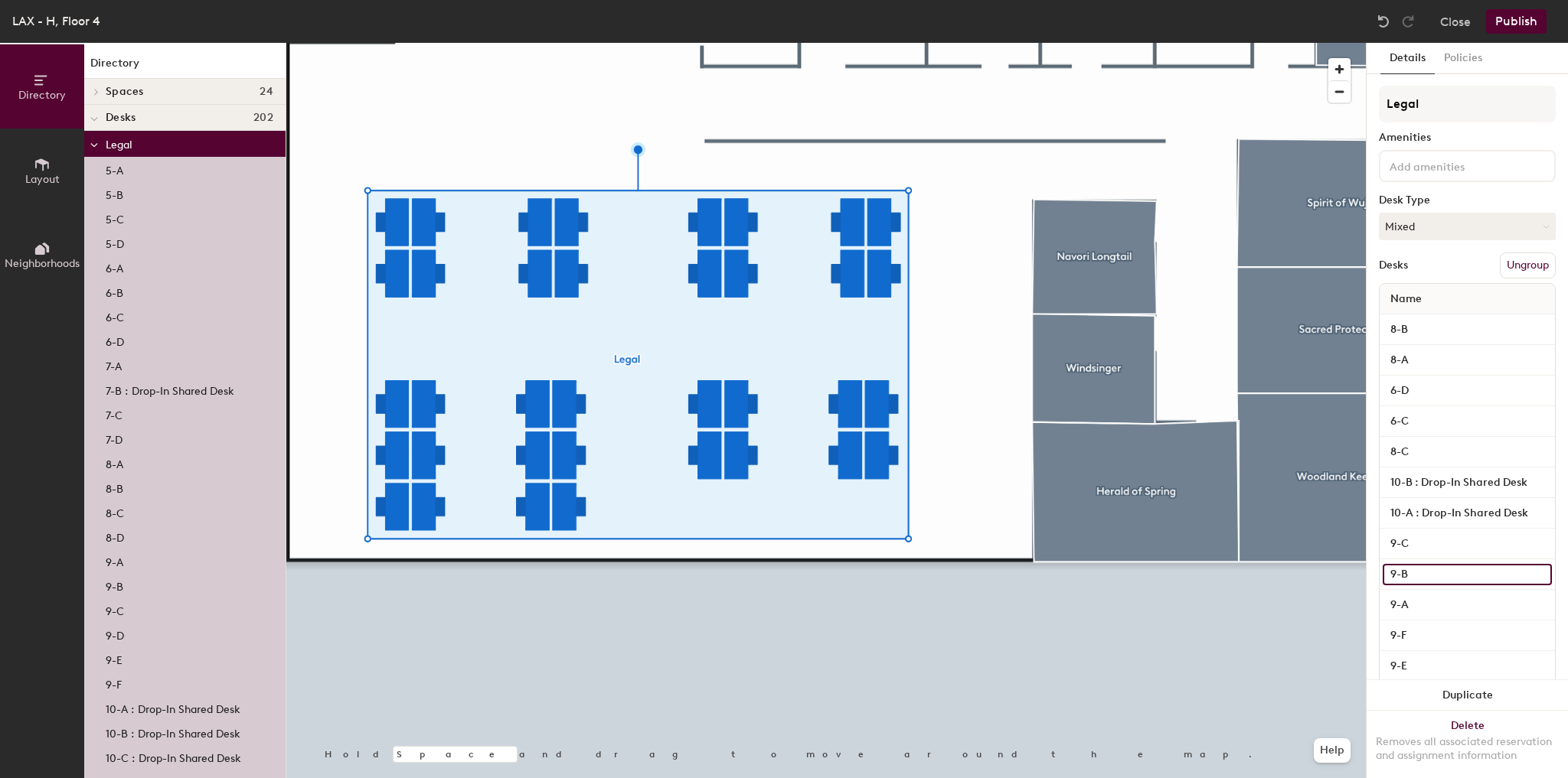
click at [1435, 567] on input "9-B" at bounding box center [1467, 574] width 169 height 21
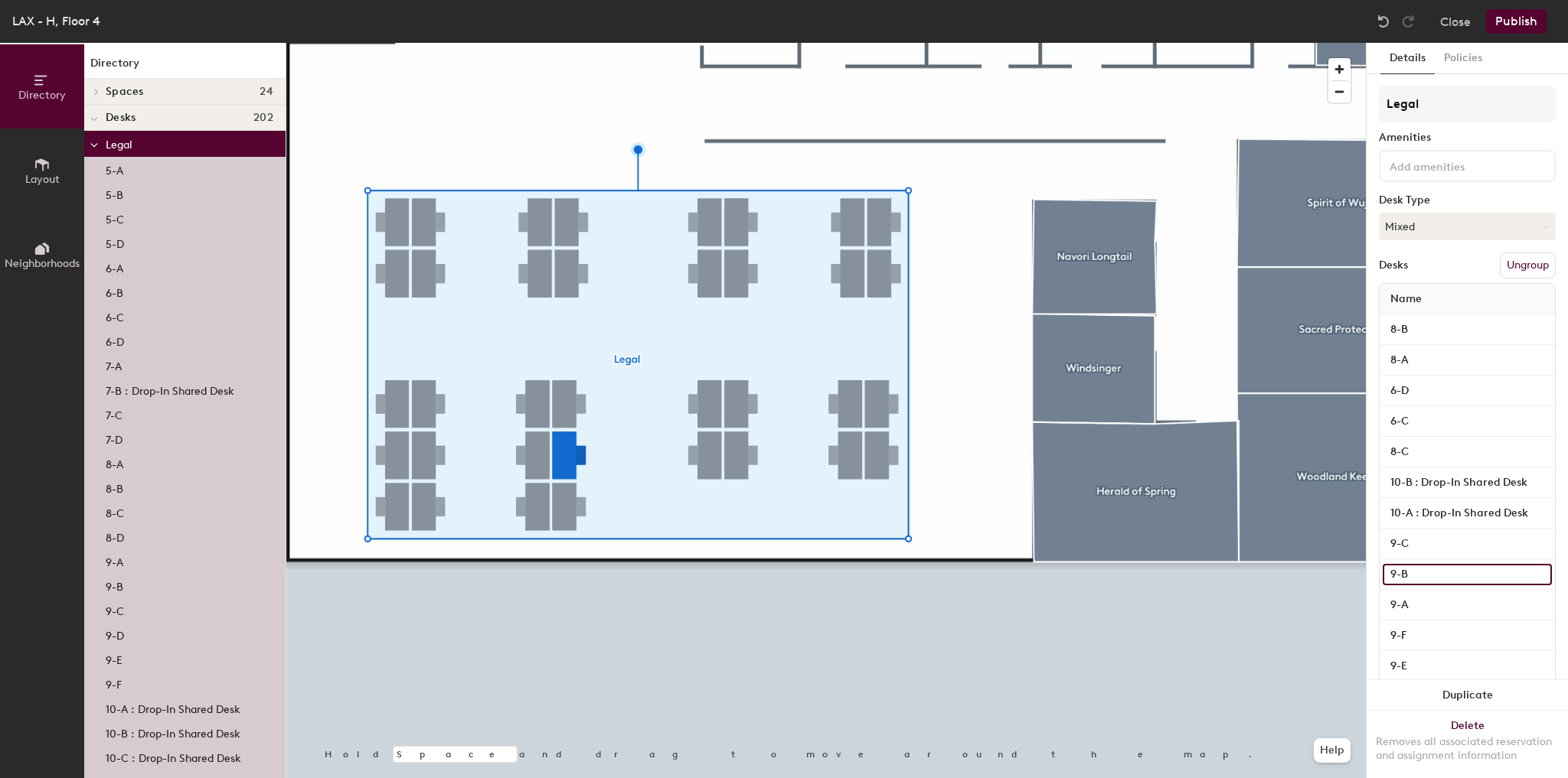
paste input ": Drop-In Shared Desk"
type input "9-B : Drop-In Shared Desk"
click at [1508, 25] on button "Publish" at bounding box center [1516, 21] width 61 height 24
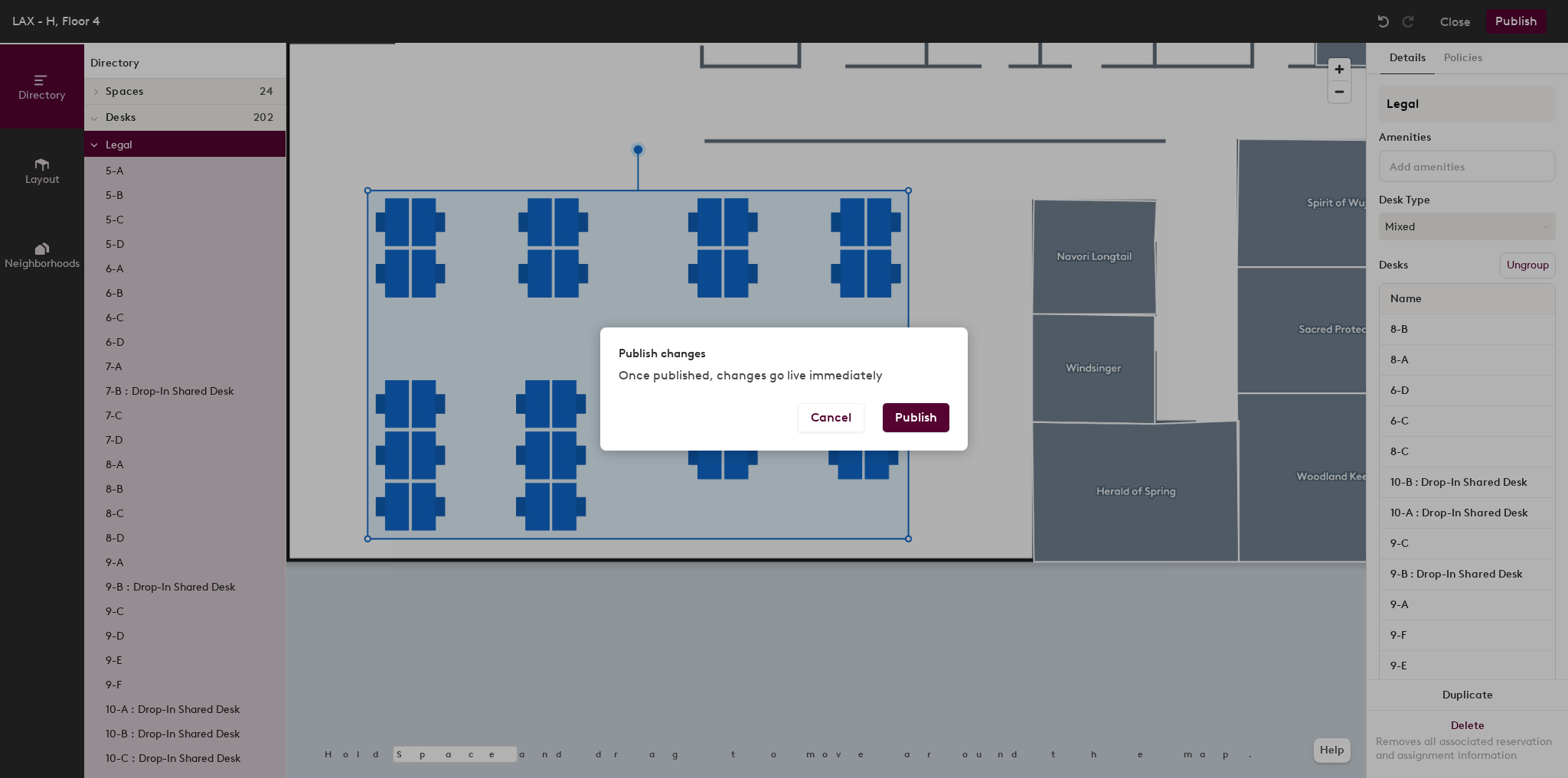
click at [923, 417] on button "Publish" at bounding box center [916, 417] width 67 height 29
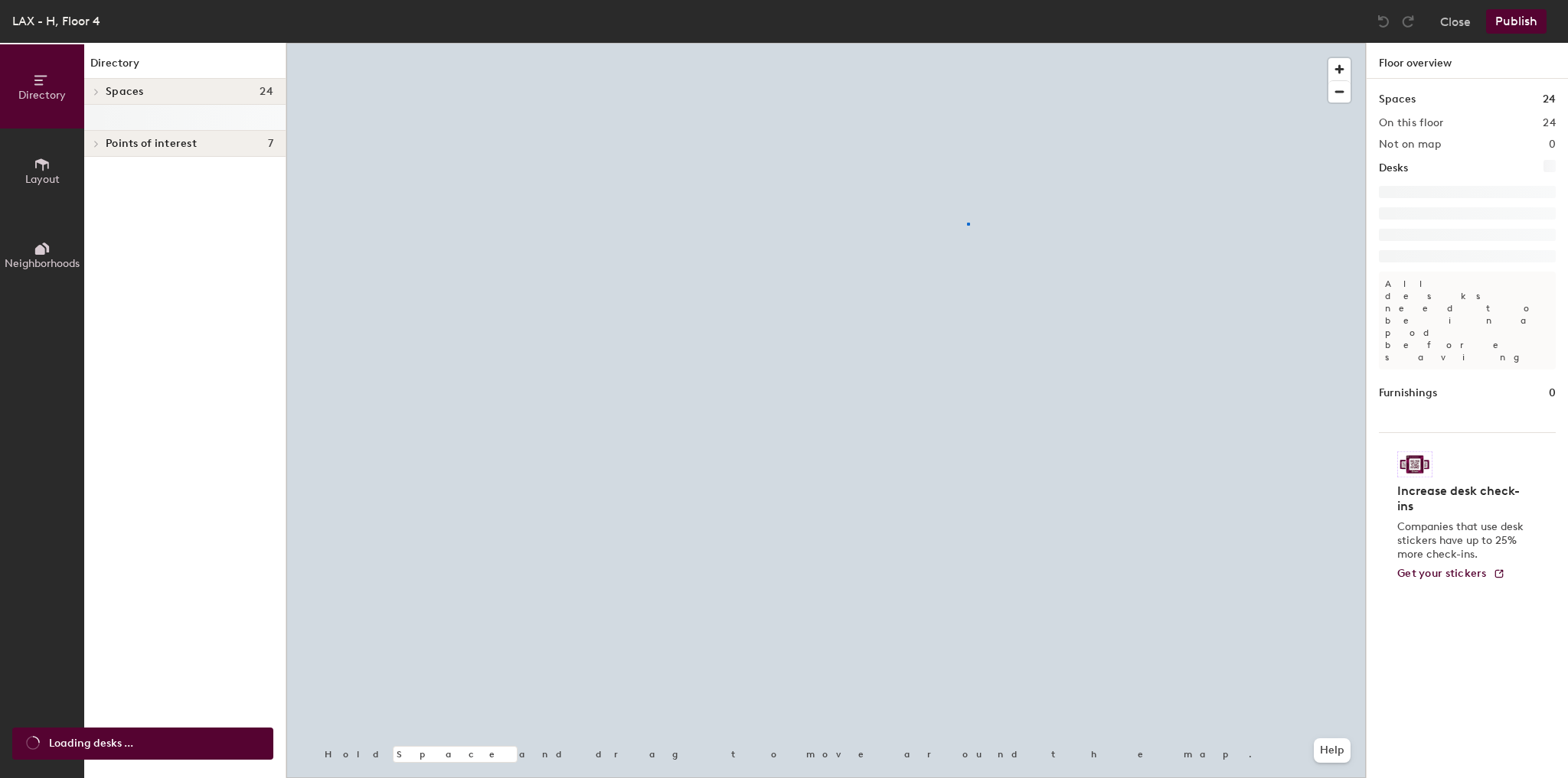
click at [969, 43] on div at bounding box center [826, 43] width 1080 height 0
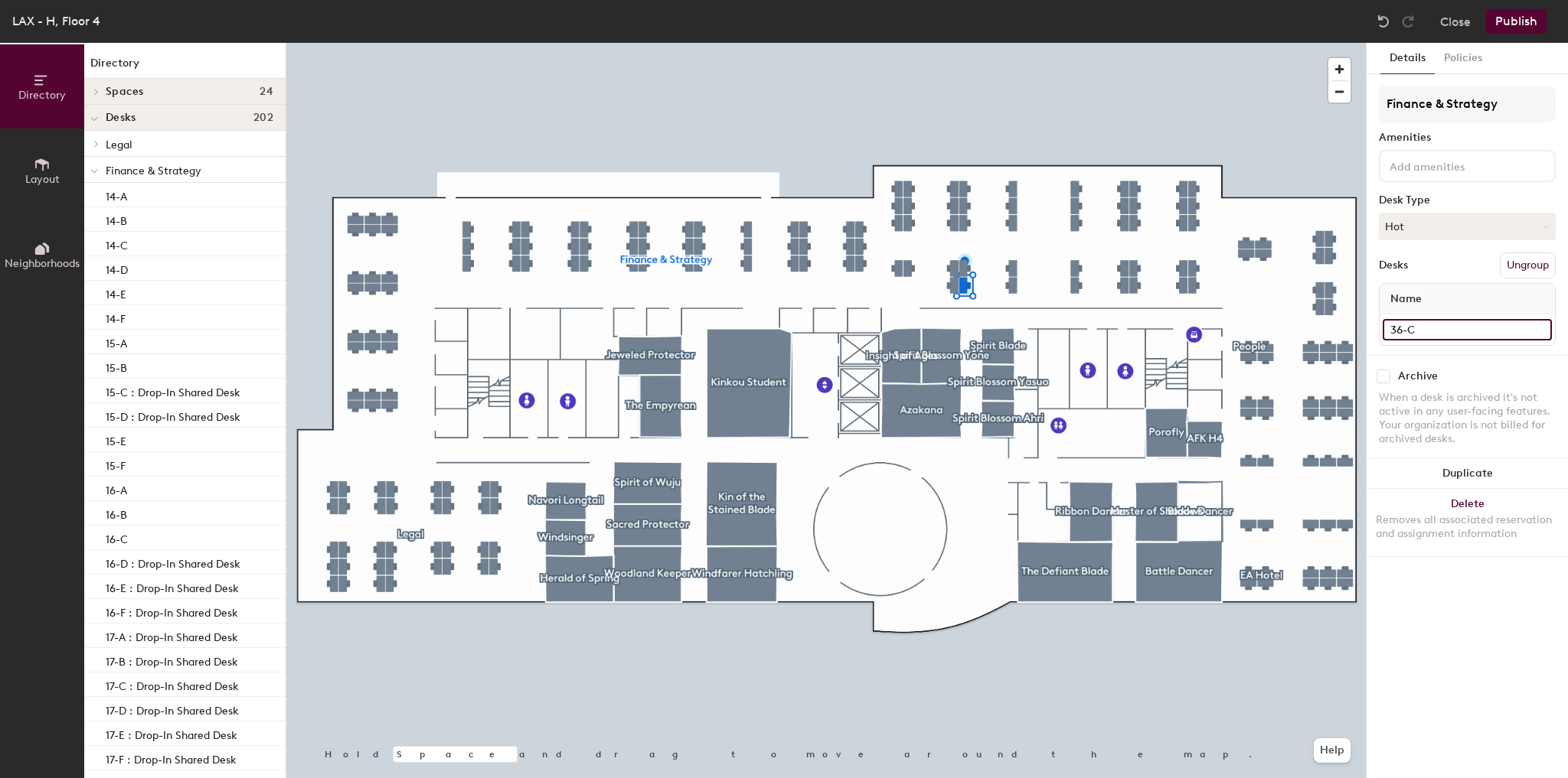
click at [1434, 325] on input "36-C" at bounding box center [1467, 329] width 169 height 21
paste input ": Drop-In Shared Desk"
type input "36-C : Drop-In Shared Desk"
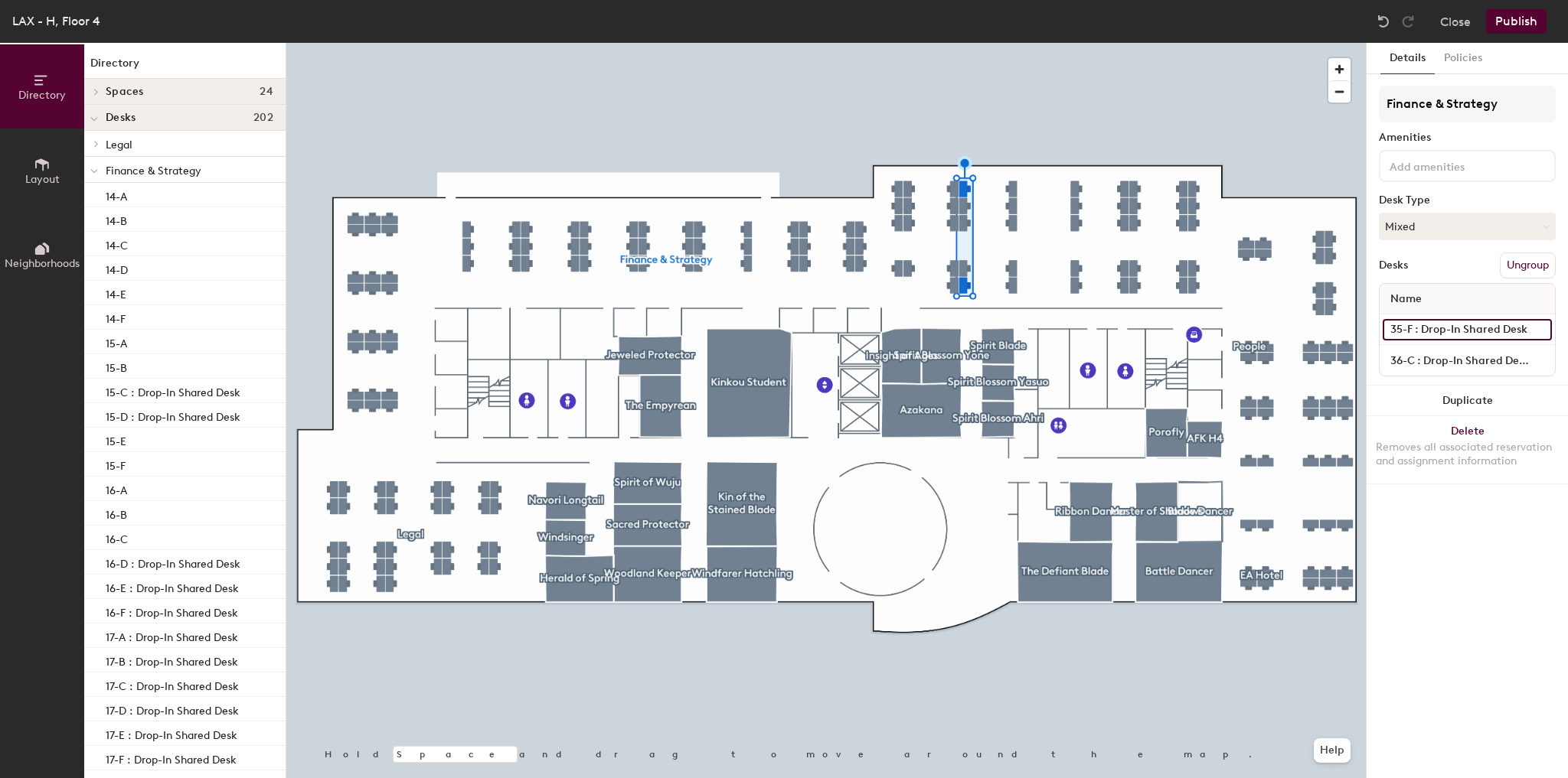
click at [1445, 328] on input "35-F : Drop-In Shared Desk" at bounding box center [1467, 329] width 169 height 21
type input "35-F"
click at [1489, 27] on button "Publish" at bounding box center [1516, 21] width 61 height 24
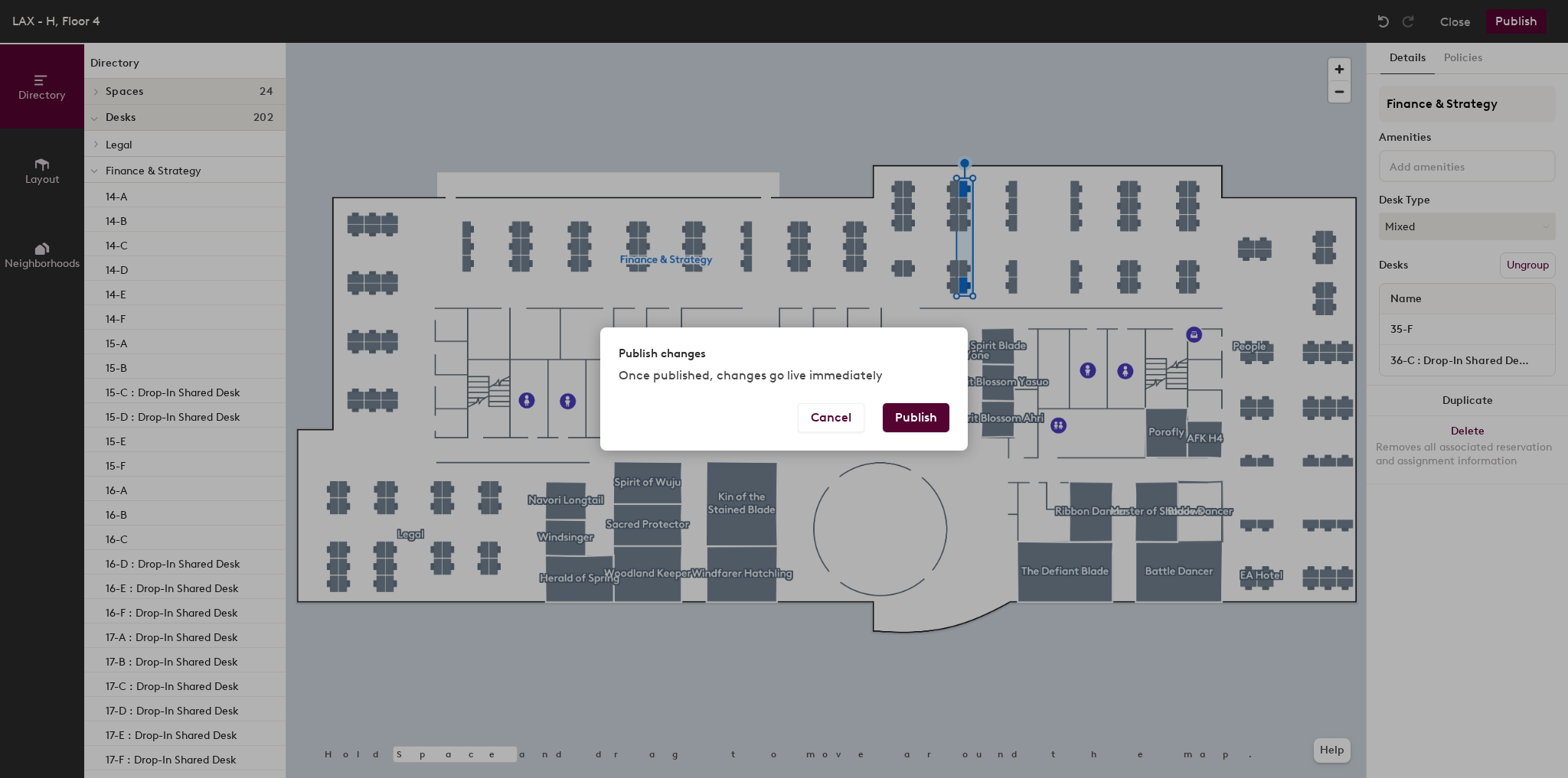
click at [917, 424] on button "Publish" at bounding box center [916, 417] width 67 height 29
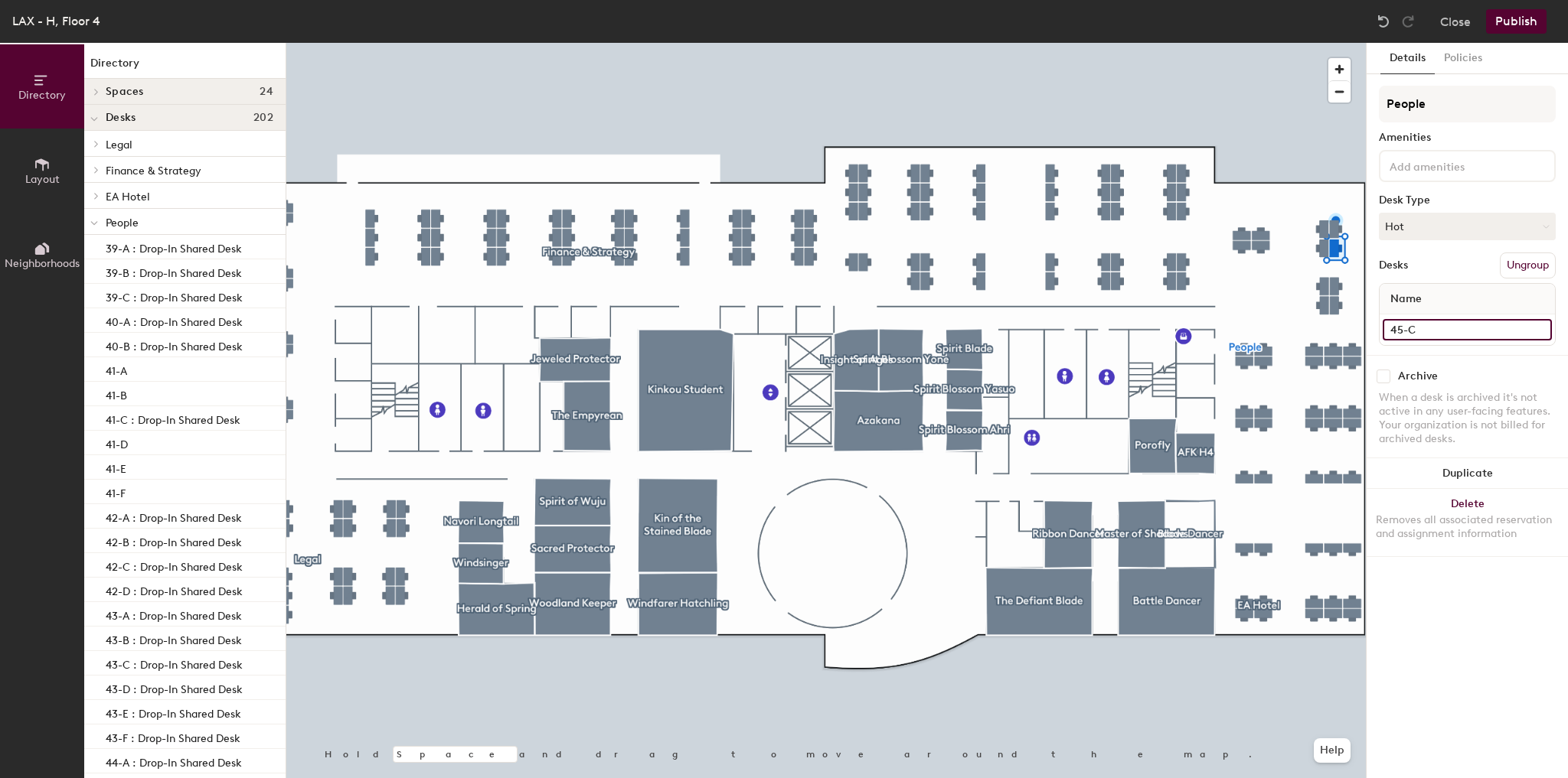
click at [1443, 331] on input "45-C" at bounding box center [1467, 329] width 169 height 21
paste input "[PERSON_NAME]"
type input "45-C : Drop-In Shared Desk"
click at [1504, 22] on button "Publish" at bounding box center [1516, 21] width 61 height 24
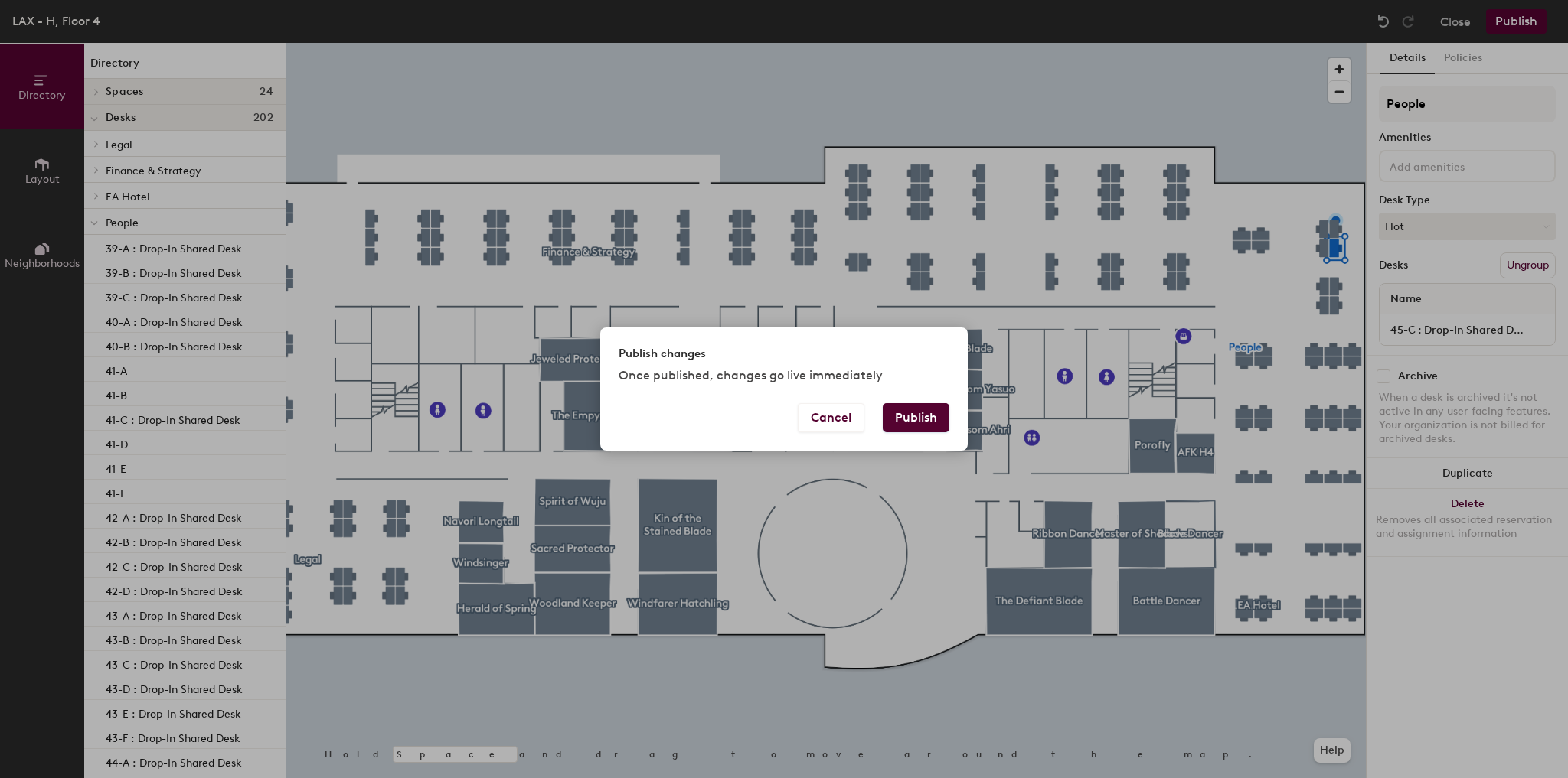
click at [941, 420] on button "Publish" at bounding box center [916, 417] width 67 height 29
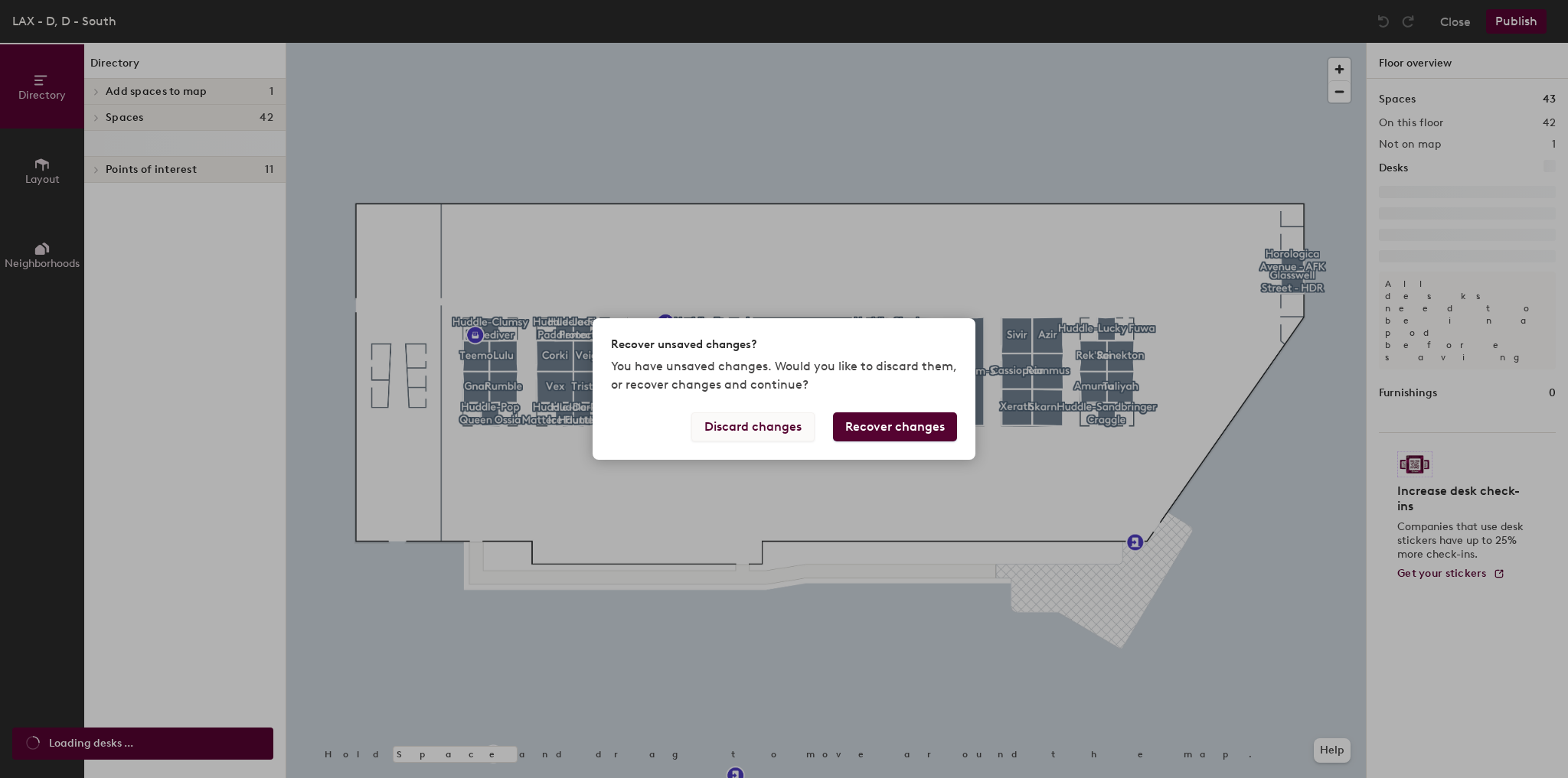
click at [750, 424] on button "Discard changes" at bounding box center [753, 427] width 123 height 29
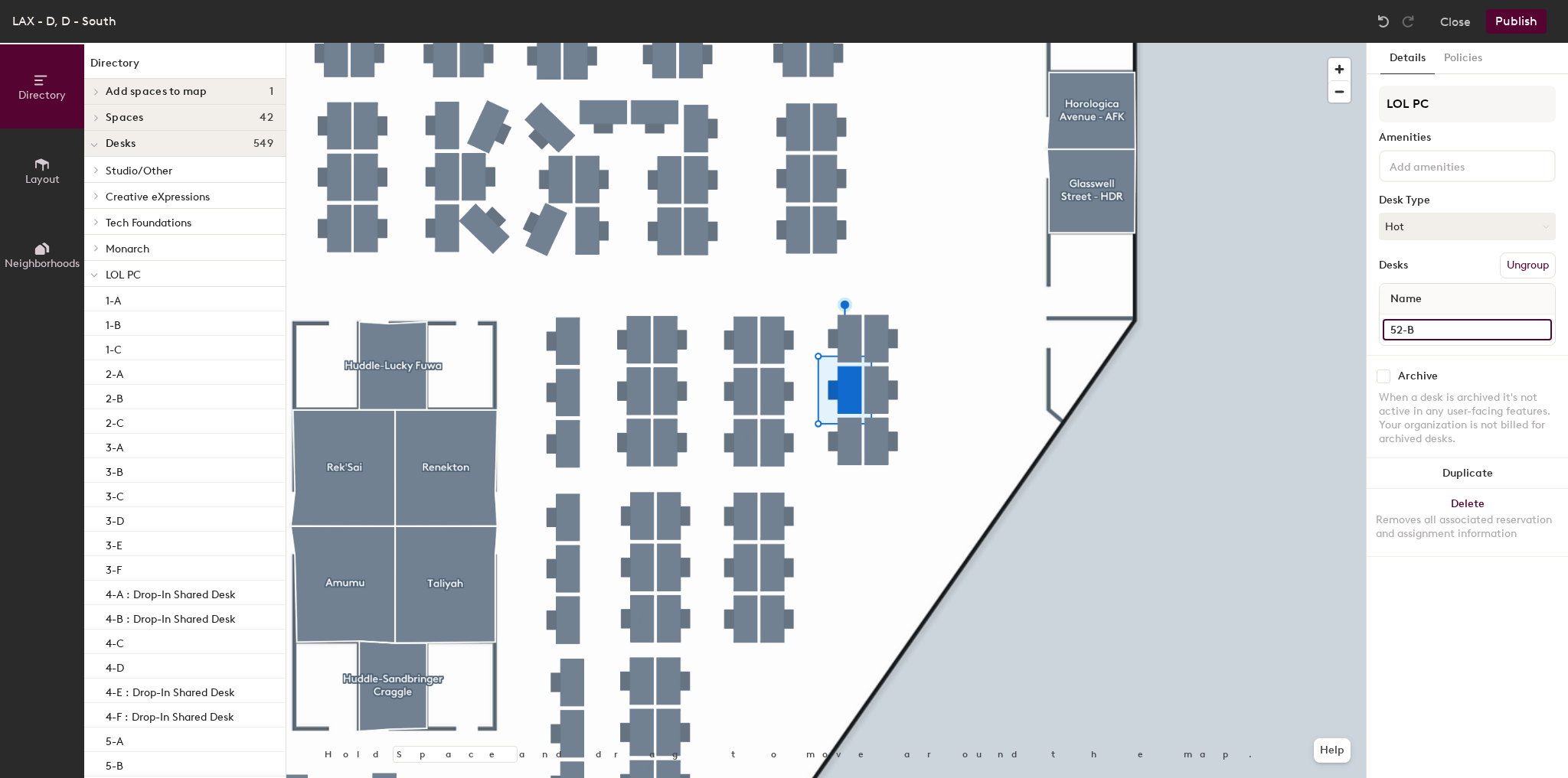
click at [1439, 326] on input "52-B" at bounding box center [1467, 329] width 169 height 21
type input "52-B : Drop-In Shared Desk"
click at [1448, 327] on input "52-D" at bounding box center [1467, 329] width 169 height 21
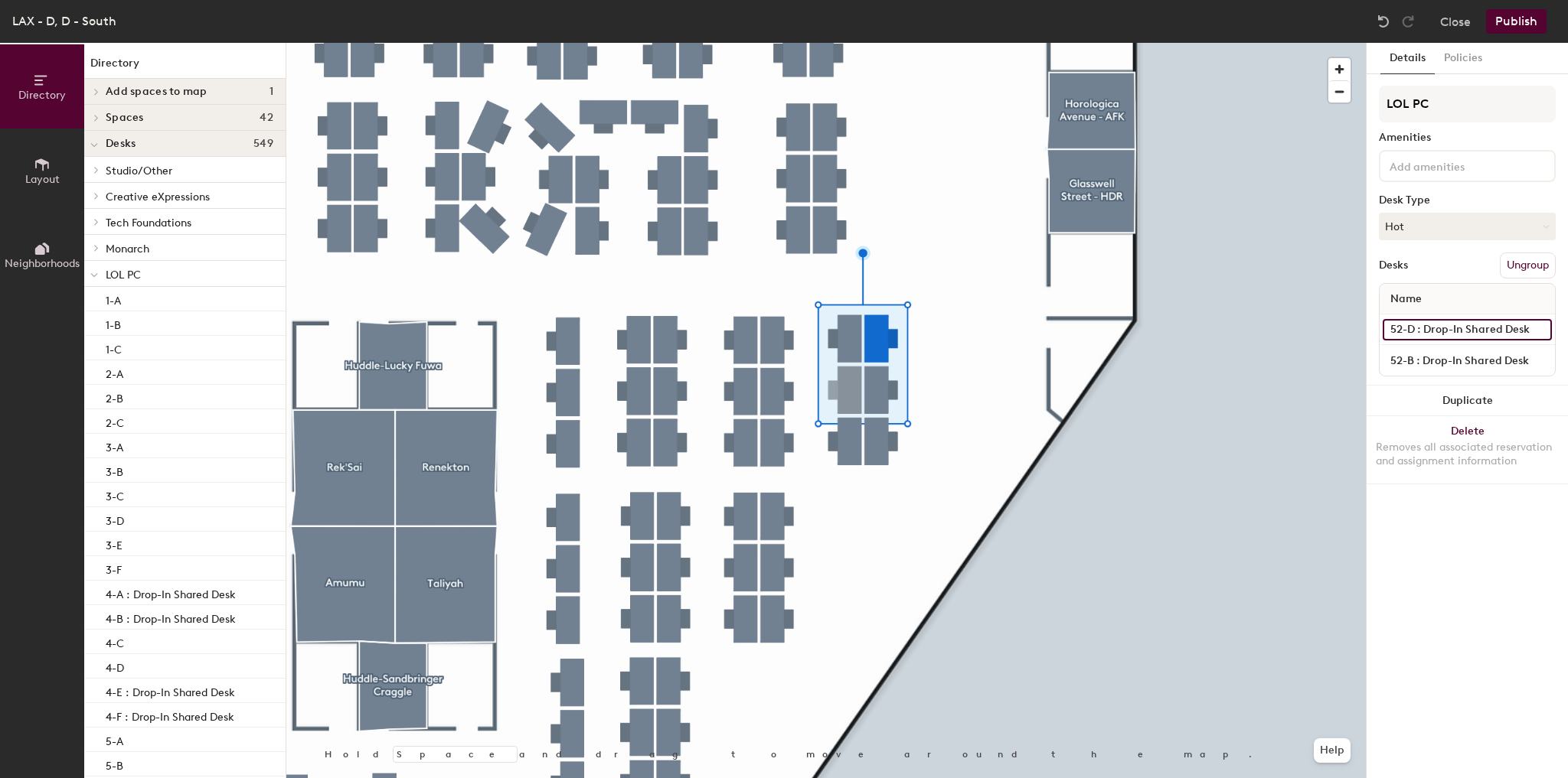
type input "52-D : Drop-In Shared Desk"
click at [1513, 31] on button "Publish" at bounding box center [1516, 21] width 61 height 24
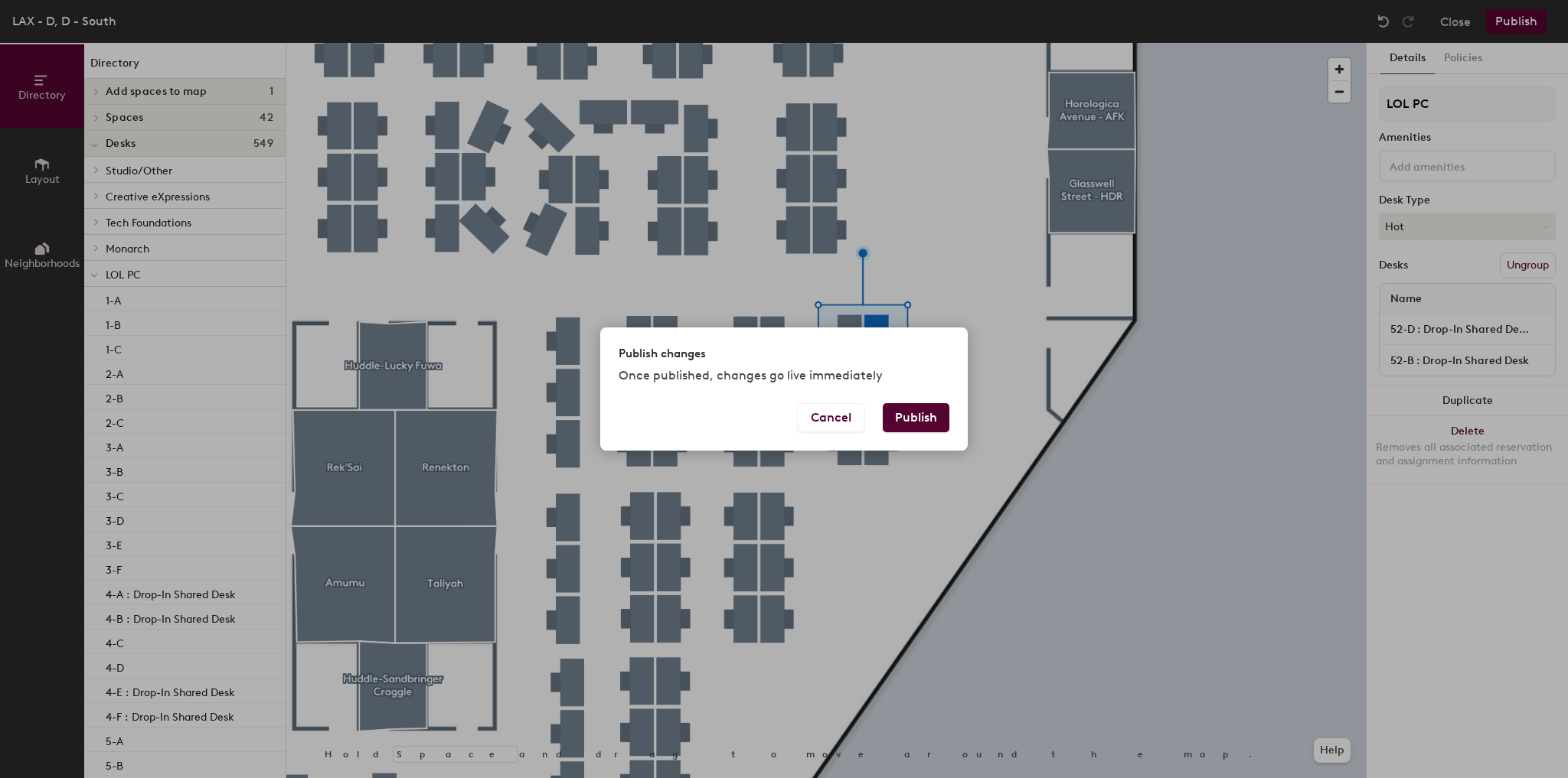
click at [911, 417] on button "Publish" at bounding box center [916, 417] width 67 height 29
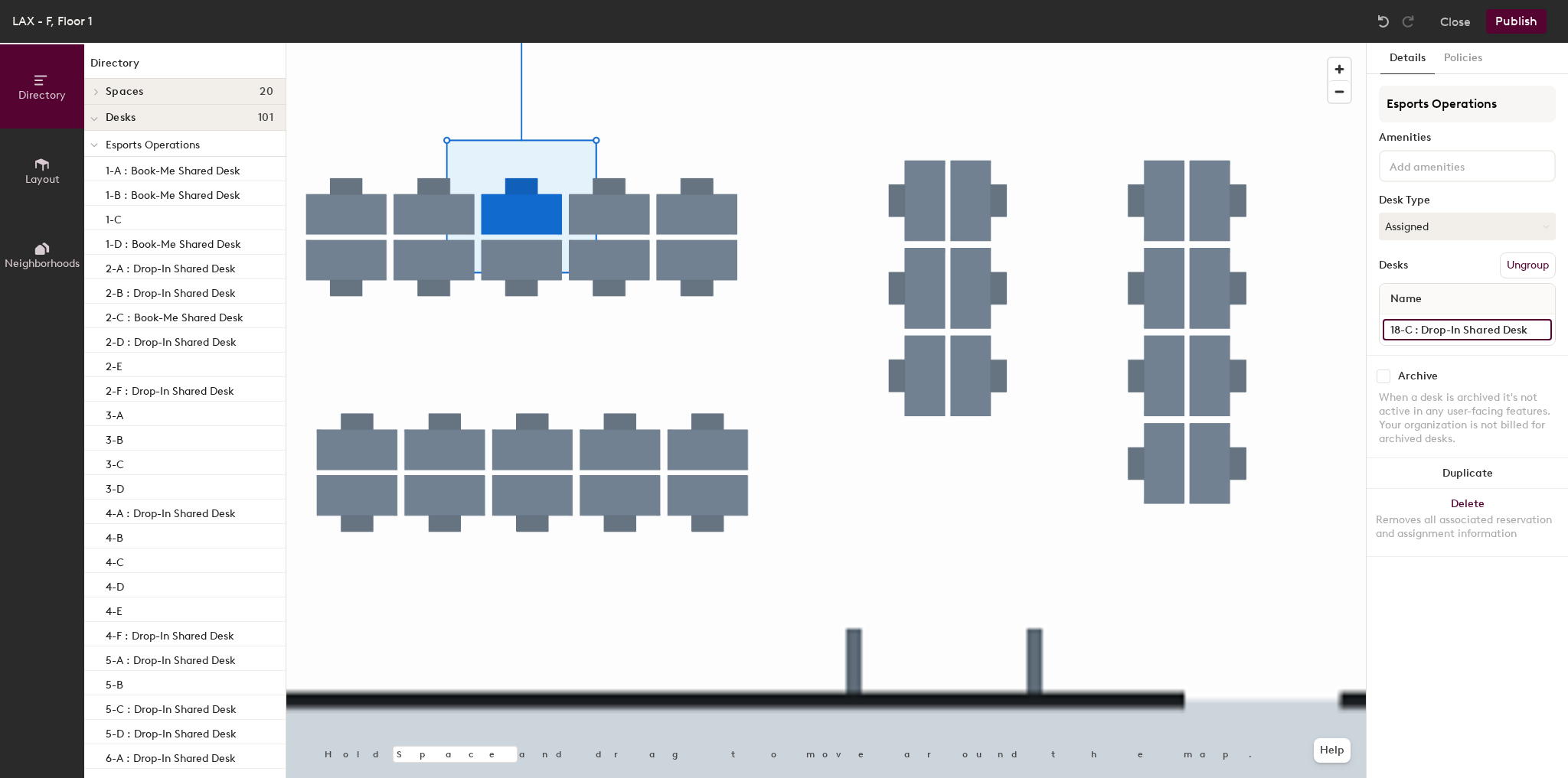
click at [1429, 327] on input "18-C : Drop-In Shared Desk" at bounding box center [1467, 329] width 169 height 21
type input "18-C"
click at [1510, 20] on button "Publish" at bounding box center [1516, 21] width 61 height 24
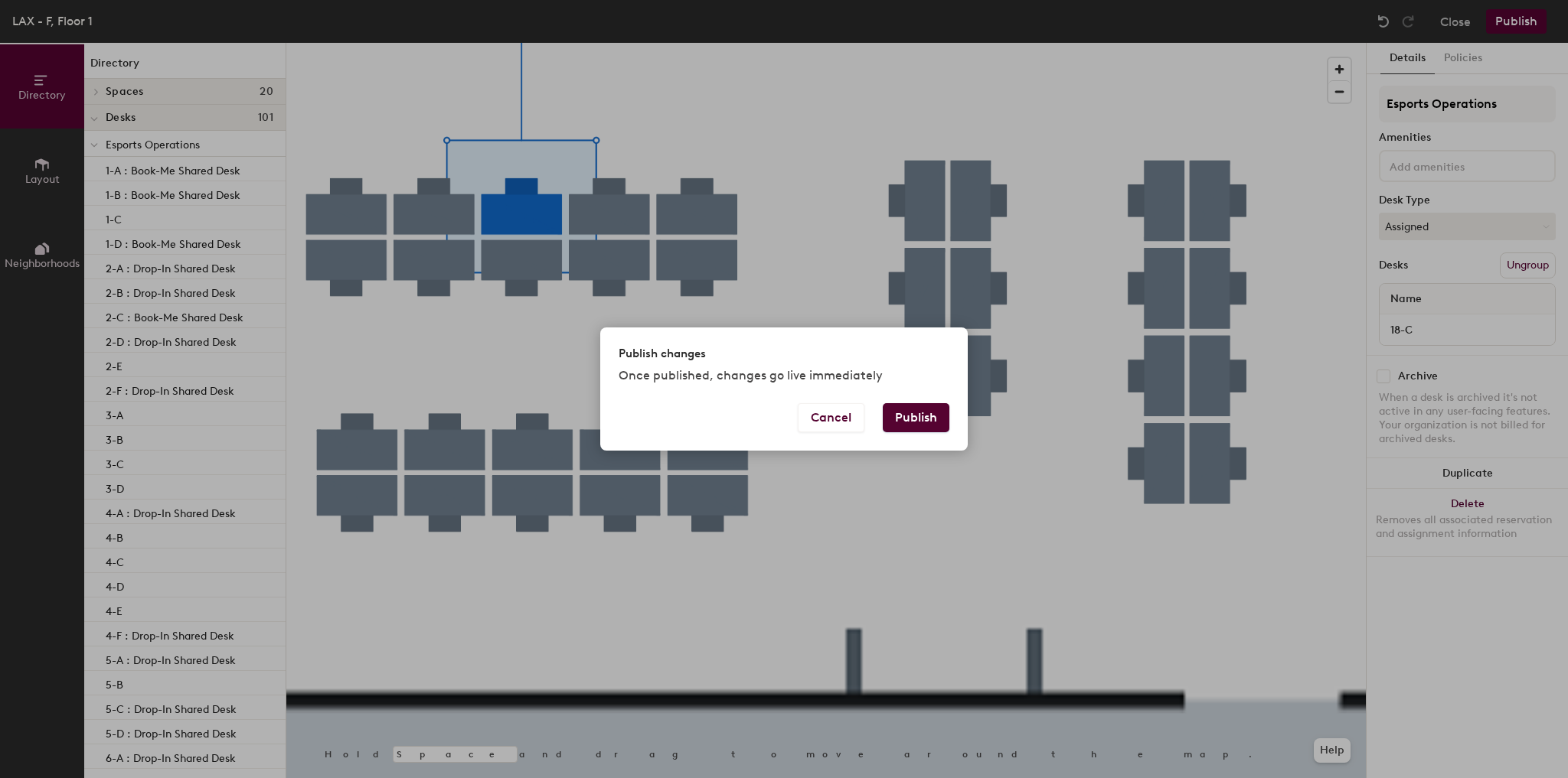
click at [913, 420] on button "Publish" at bounding box center [916, 417] width 67 height 29
